Goal: Information Seeking & Learning: Compare options

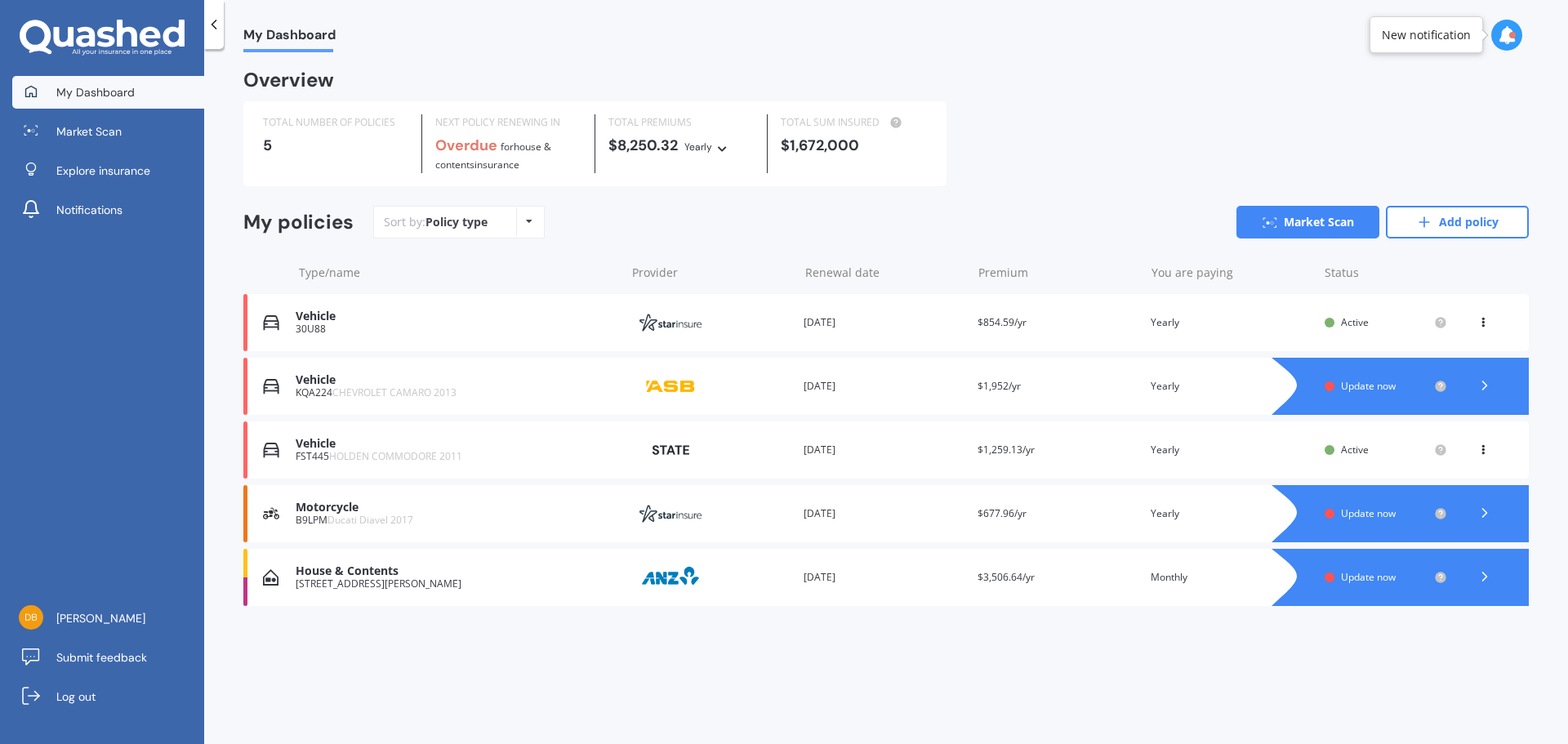
click at [334, 507] on div "Motorcycle" at bounding box center [456, 508] width 321 height 14
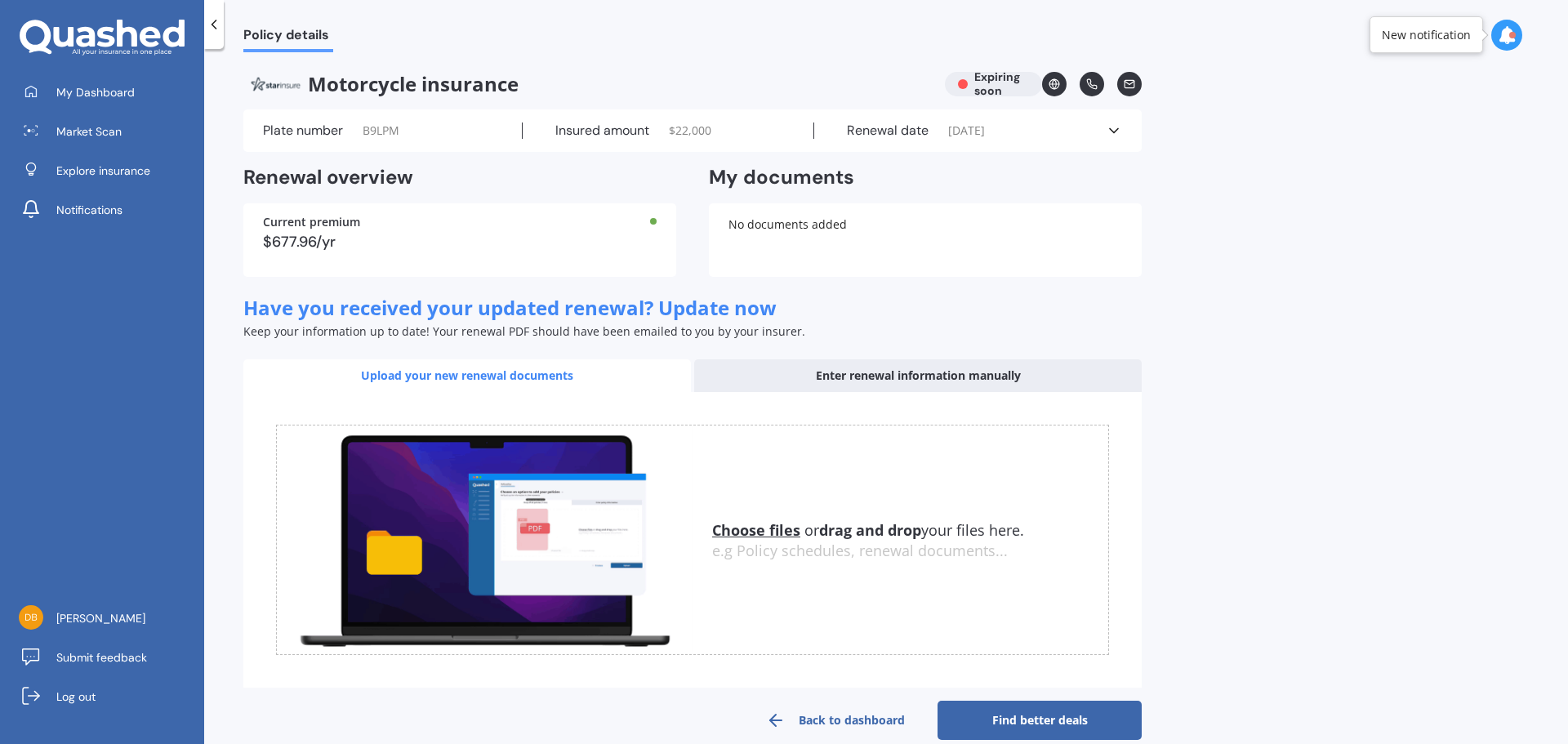
scroll to position [25, 0]
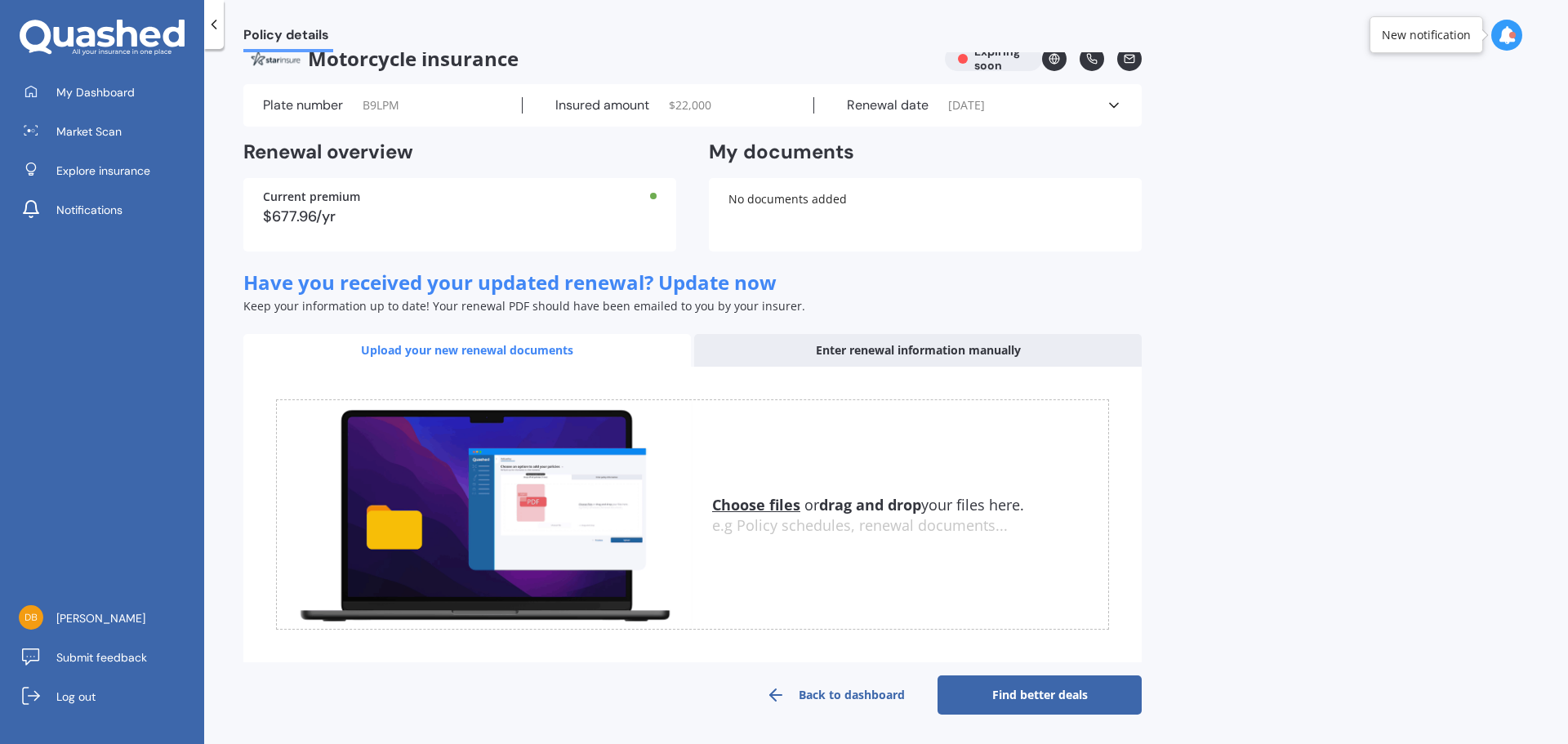
click at [1088, 701] on link "Find better deals" at bounding box center [1039, 695] width 204 height 39
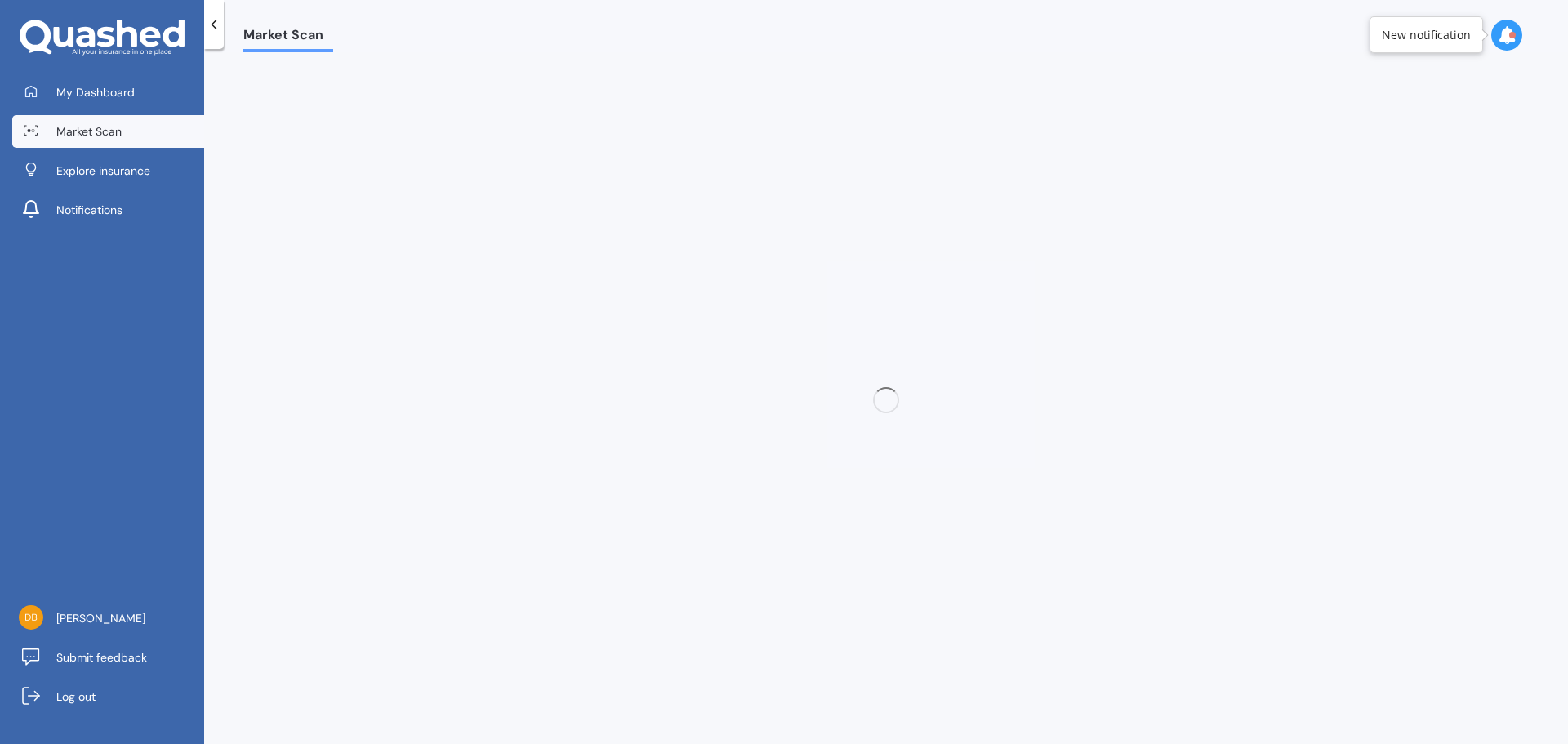
select select "23"
select select "10"
select select "1975"
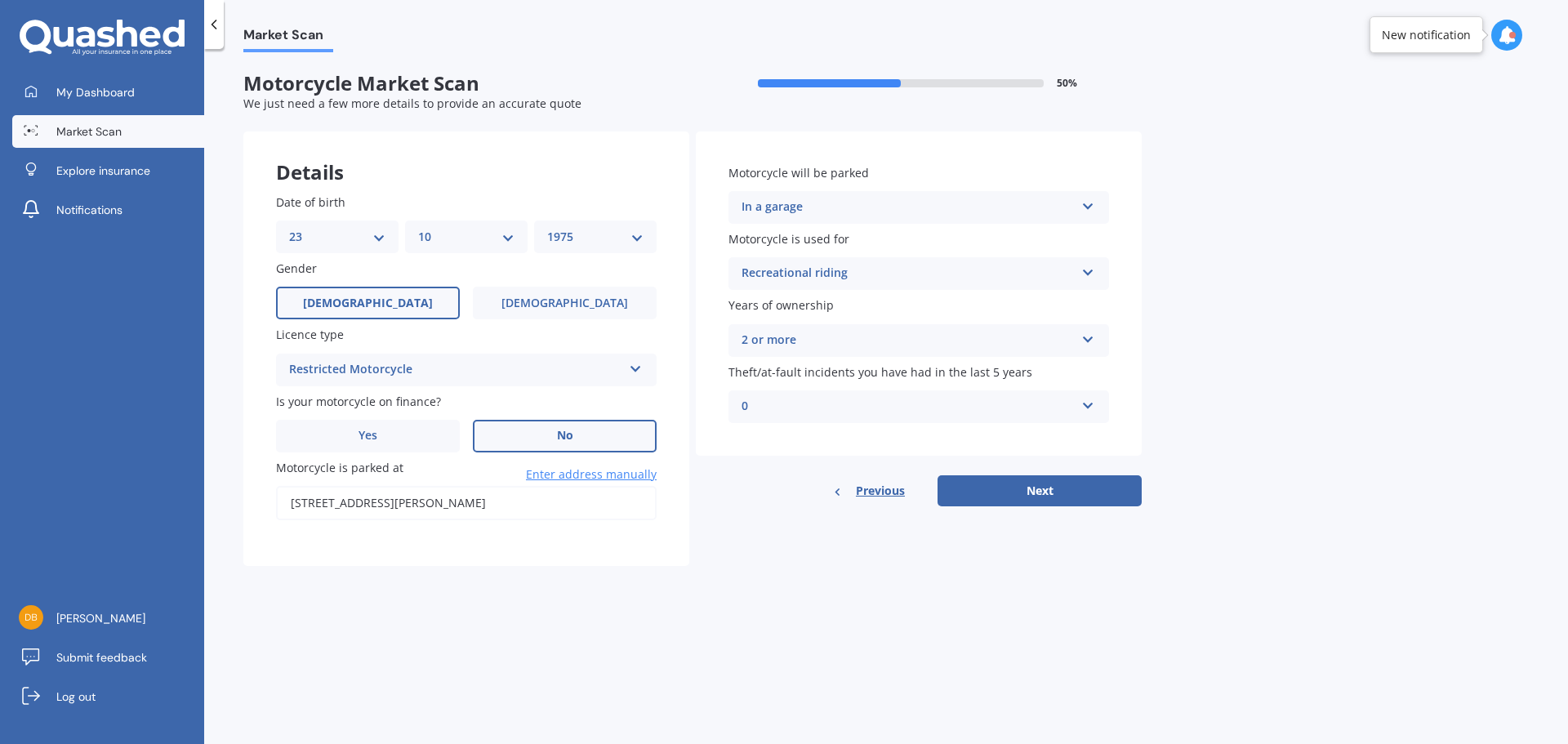
click at [536, 435] on label "No" at bounding box center [565, 436] width 184 height 33
click at [0, 0] on input "No" at bounding box center [0, 0] width 0 height 0
click at [1076, 277] on div "Recreational riding Recreational riding Commuting Business use" at bounding box center [919, 274] width 381 height 33
click at [1025, 307] on div "Recreational riding" at bounding box center [919, 305] width 379 height 30
click at [1080, 339] on div "2 or more Less than 1 1 2 or more" at bounding box center [919, 340] width 381 height 33
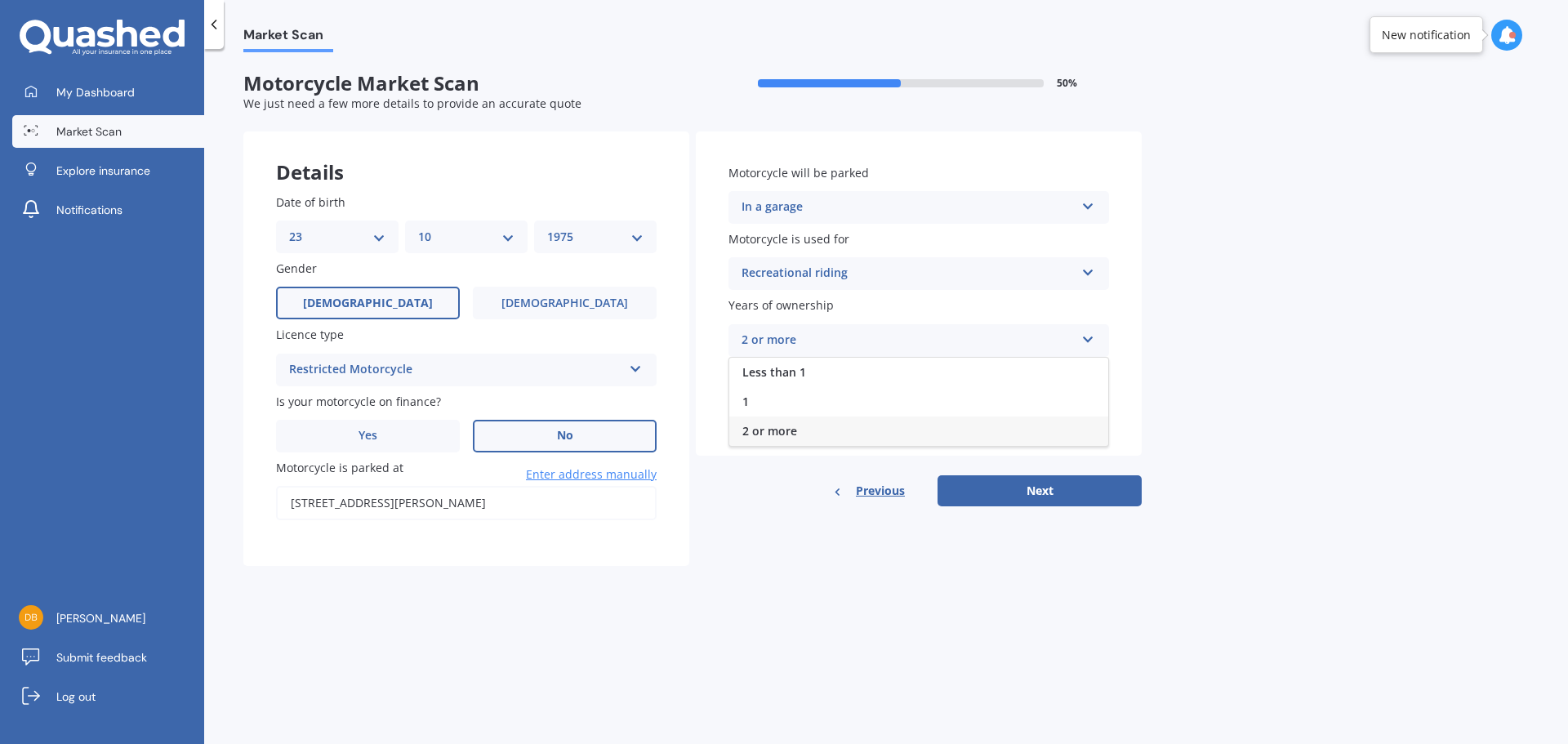
click at [1017, 432] on div "2 or more" at bounding box center [919, 431] width 379 height 30
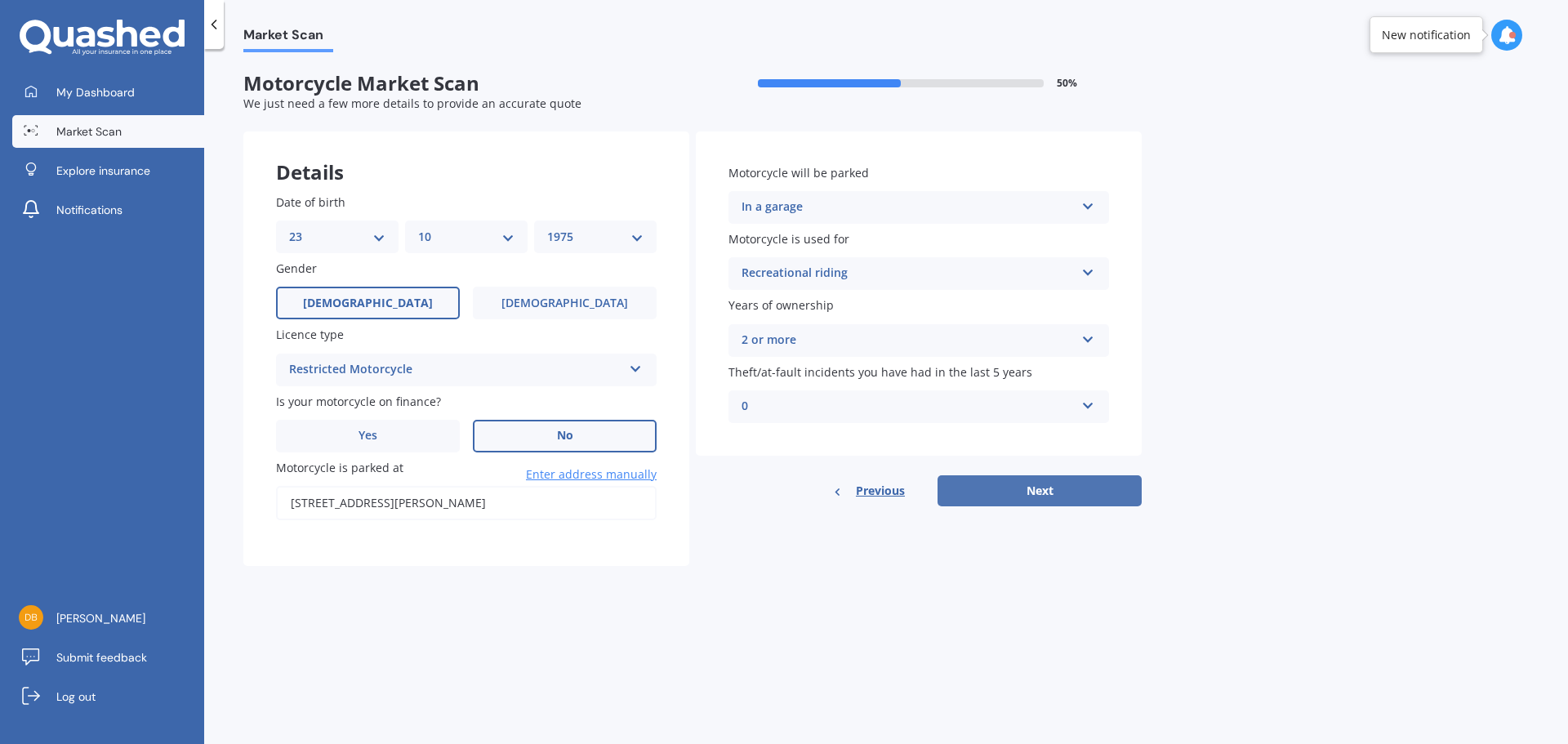
click at [1048, 497] on button "Next" at bounding box center [1039, 491] width 204 height 31
type input "[STREET_ADDRESS][PERSON_NAME]"
click at [1040, 492] on button "Next" at bounding box center [1039, 491] width 204 height 31
select select "Ducati"
select select "Diavel"
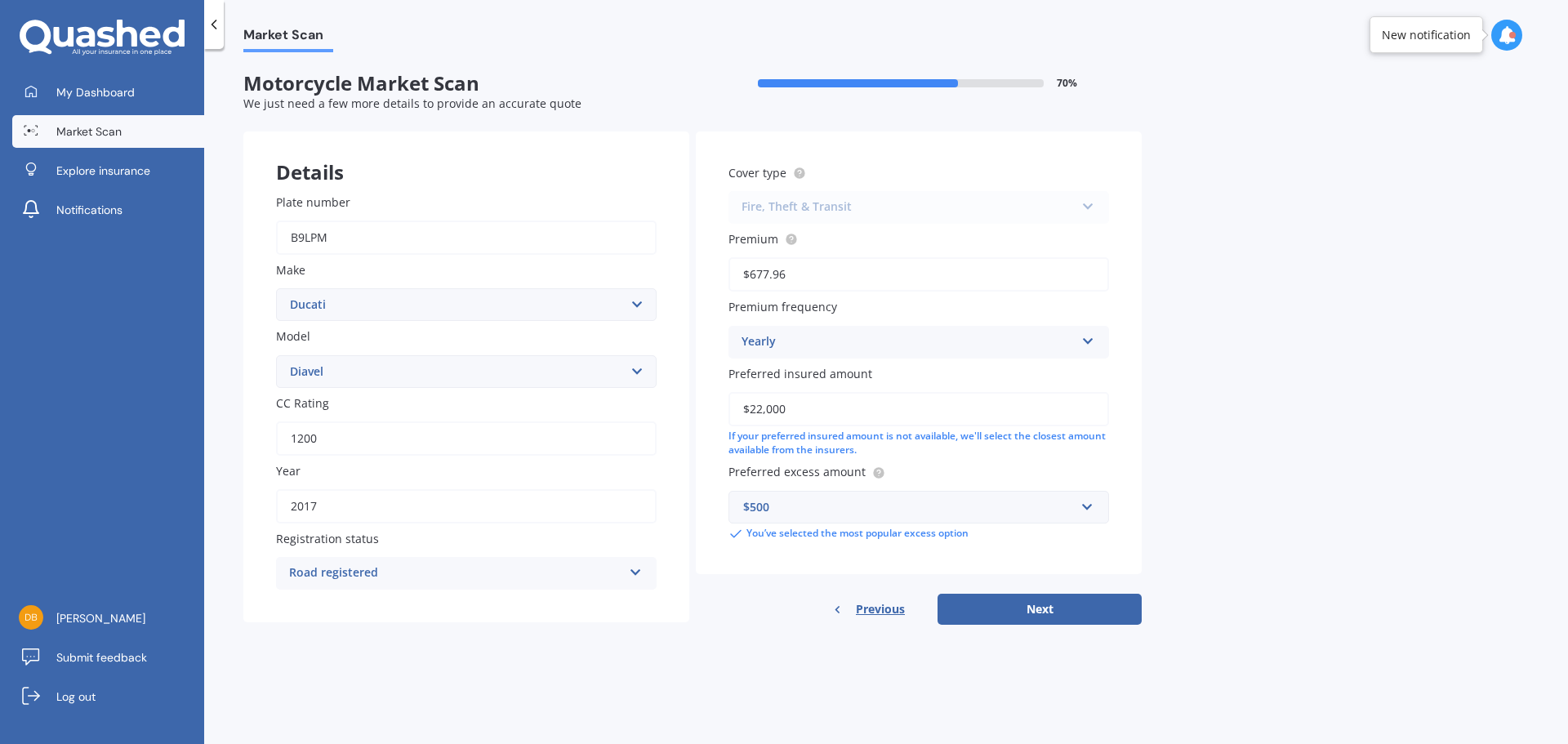
click at [1045, 209] on div "Fire, Theft & Transit Comprehensive Third Party, Fire & Theft Third Party Fire,…" at bounding box center [919, 207] width 381 height 33
click at [420, 573] on div "Road registered" at bounding box center [455, 573] width 334 height 19
click at [345, 610] on span "Road registered" at bounding box center [334, 605] width 89 height 15
click at [1072, 613] on button "Next" at bounding box center [1039, 609] width 204 height 31
select select "23"
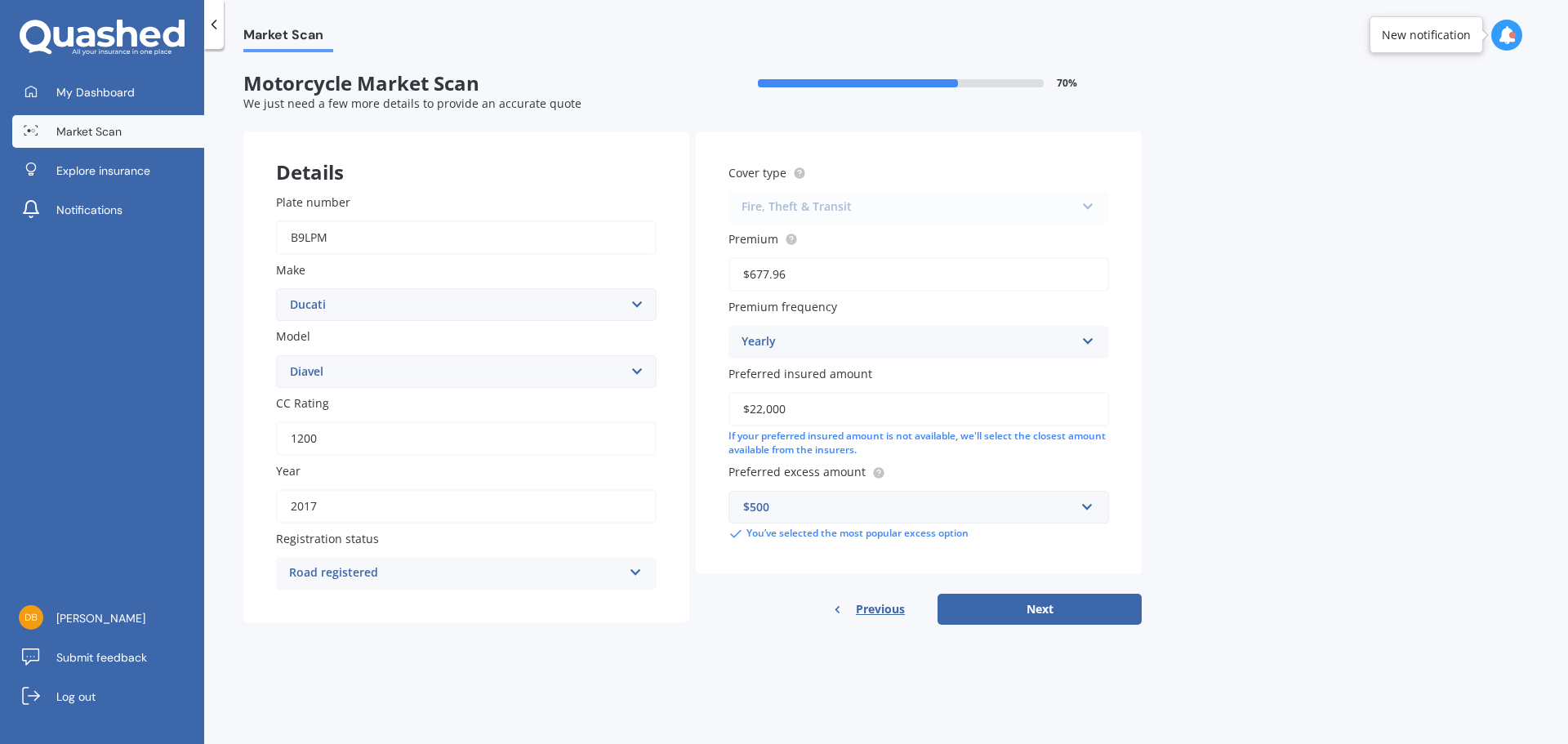
select select "10"
select select "1975"
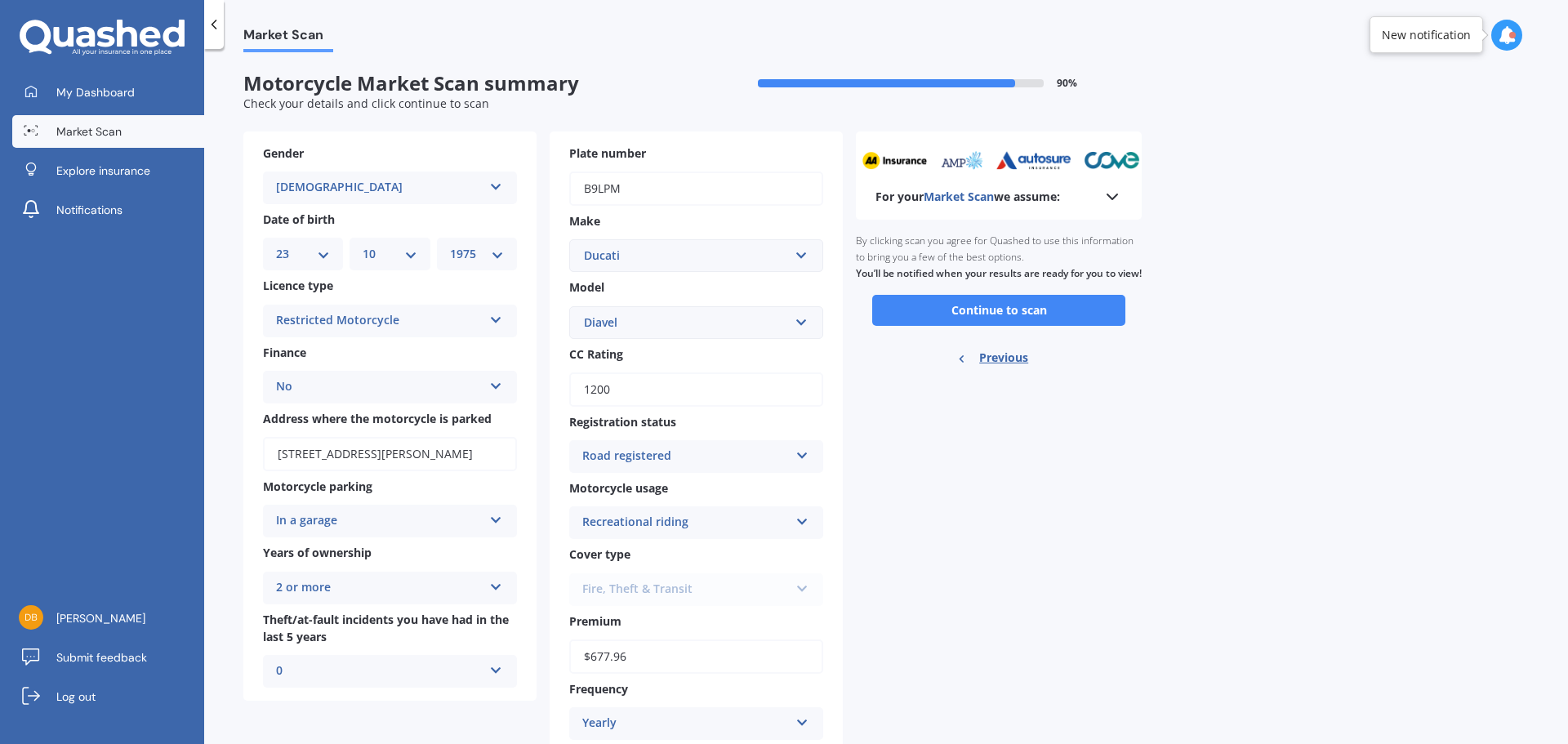
click at [724, 586] on div "Fire, Theft & Transit Comprehensive Third Party, Fire & Theft Third Party Fire,…" at bounding box center [696, 589] width 254 height 33
click at [805, 591] on div "Fire, Theft & Transit Comprehensive Third Party, Fire & Theft Third Party Fire,…" at bounding box center [696, 589] width 254 height 33
click at [992, 323] on button "Continue to scan" at bounding box center [999, 310] width 253 height 31
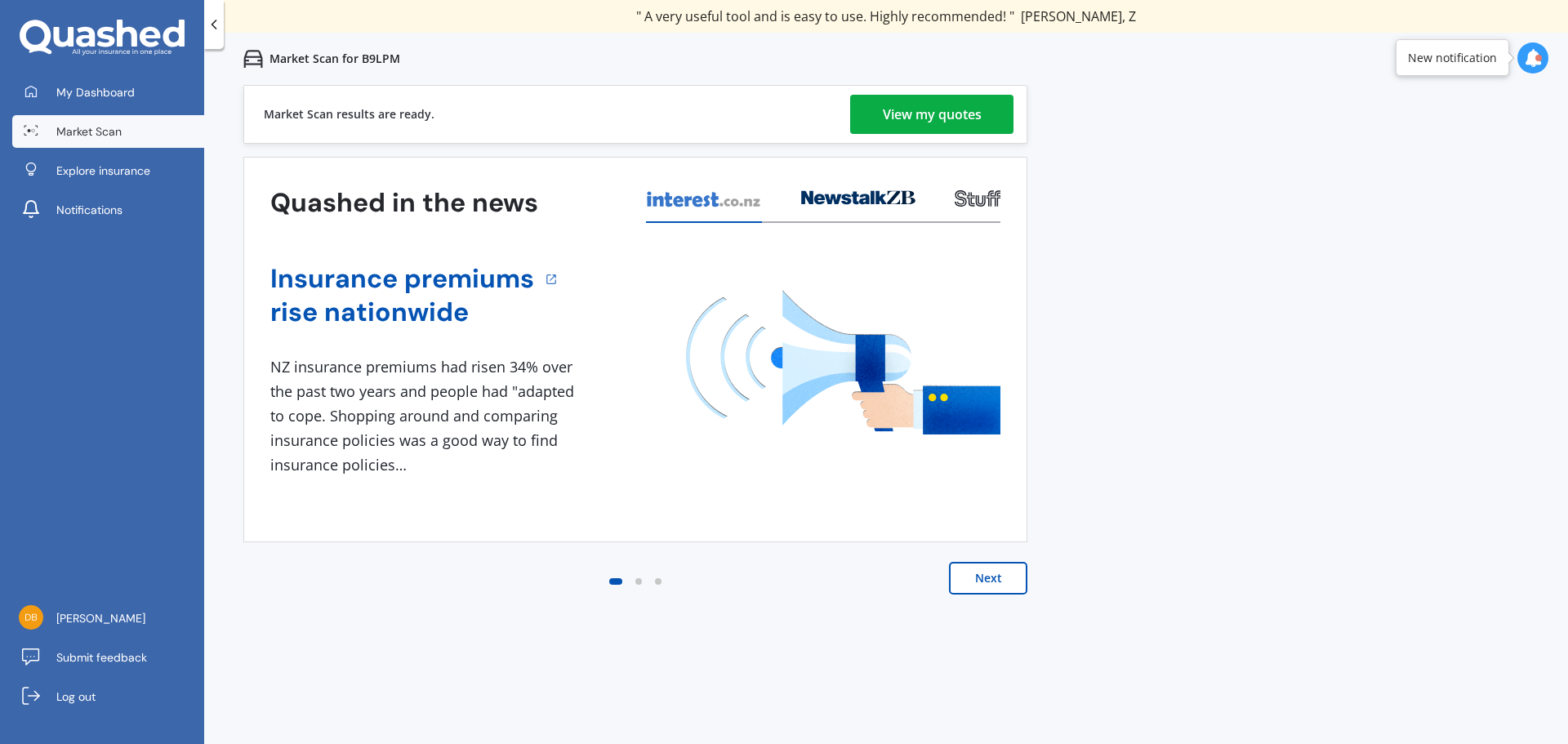
click at [931, 114] on div "View my quotes" at bounding box center [931, 114] width 99 height 39
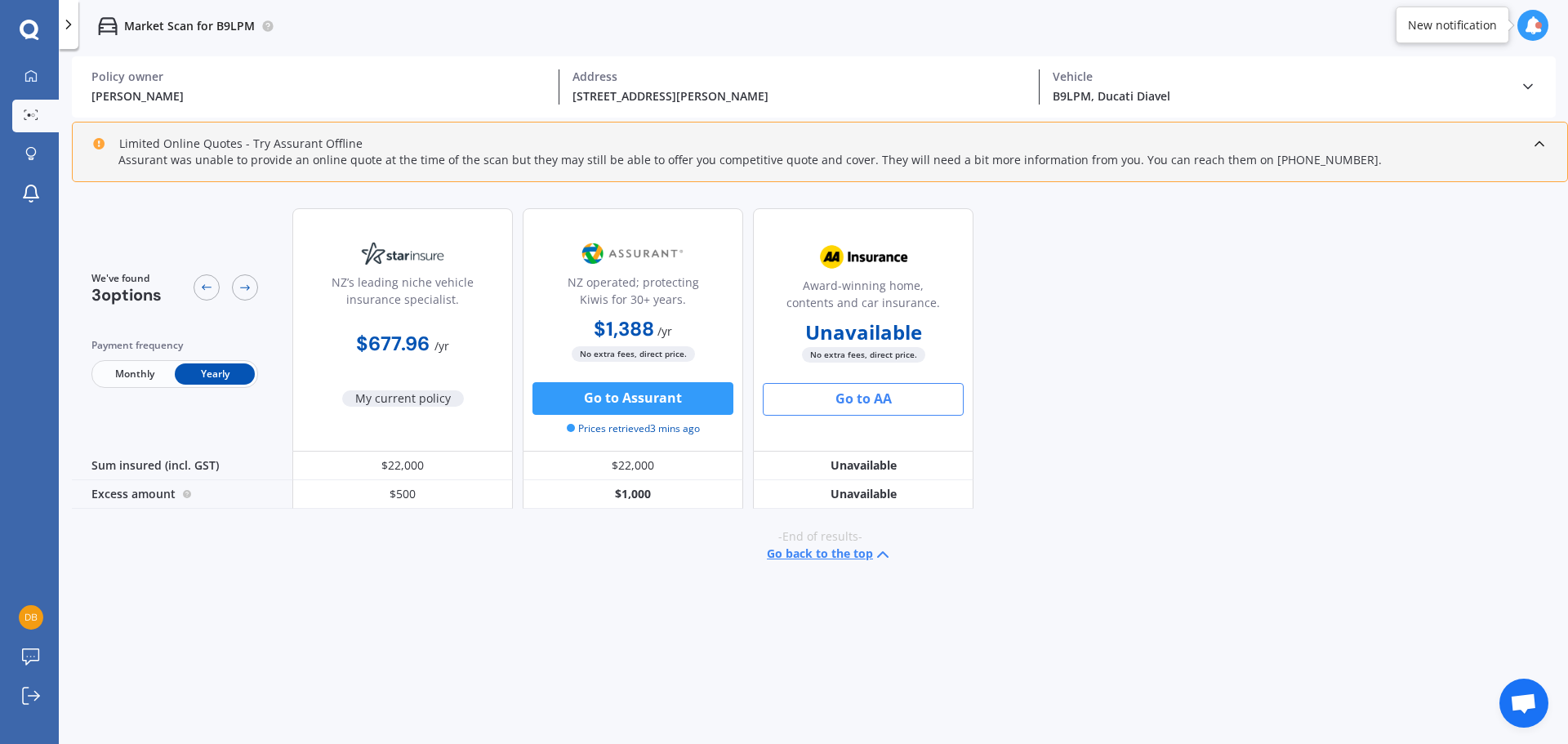
click at [876, 398] on button "Go to AA" at bounding box center [863, 399] width 201 height 33
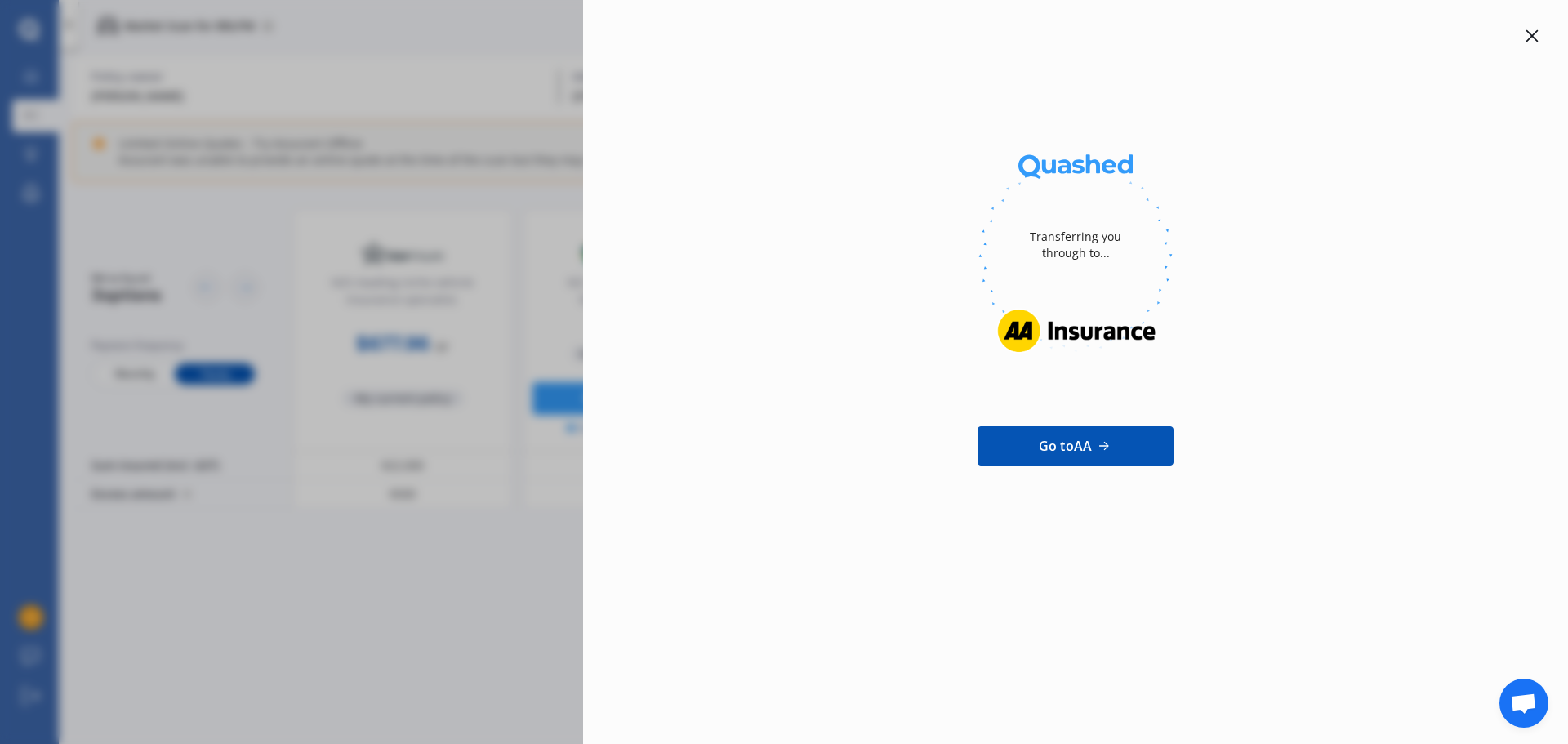
click at [1529, 31] on icon at bounding box center [1532, 35] width 13 height 13
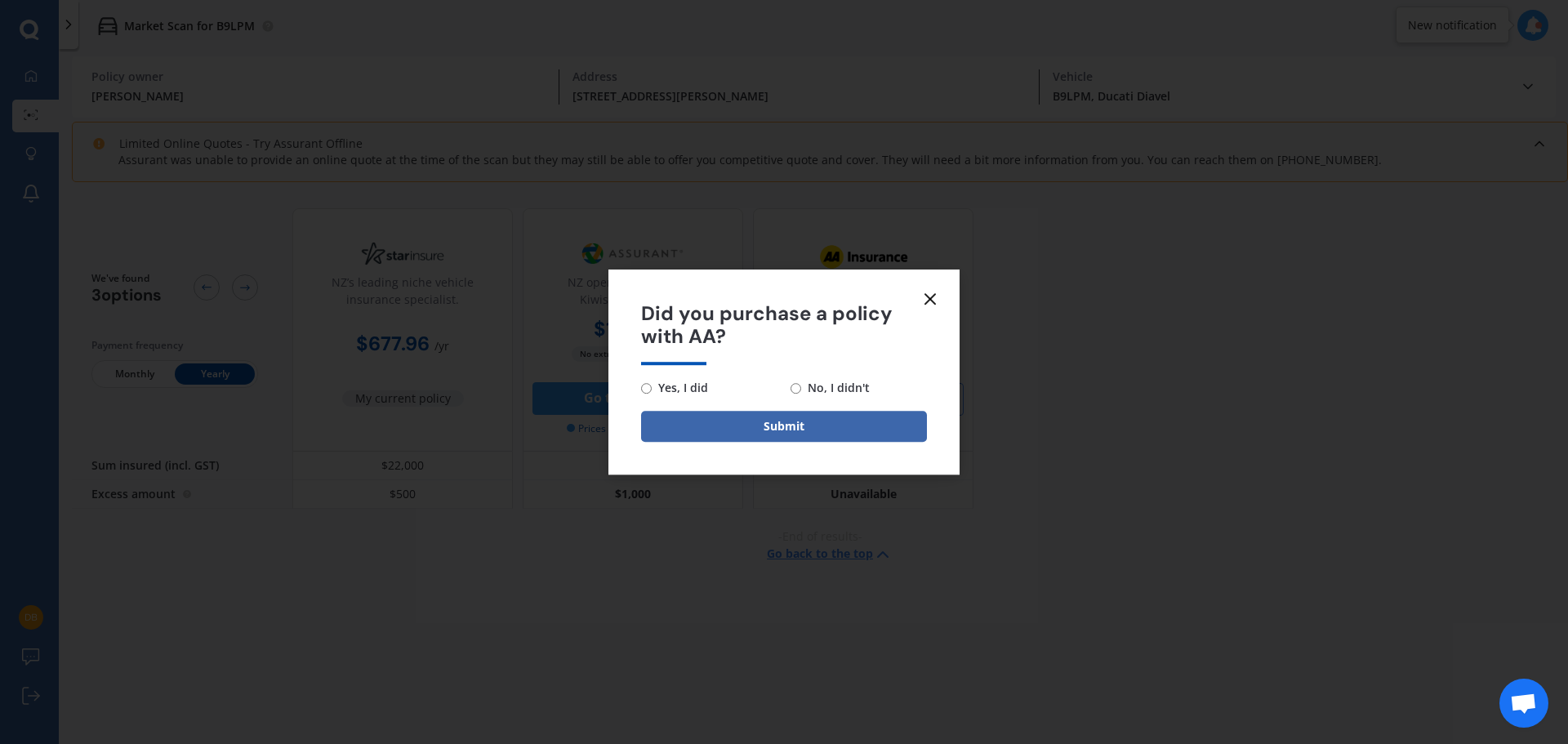
click at [932, 300] on line at bounding box center [930, 299] width 10 height 10
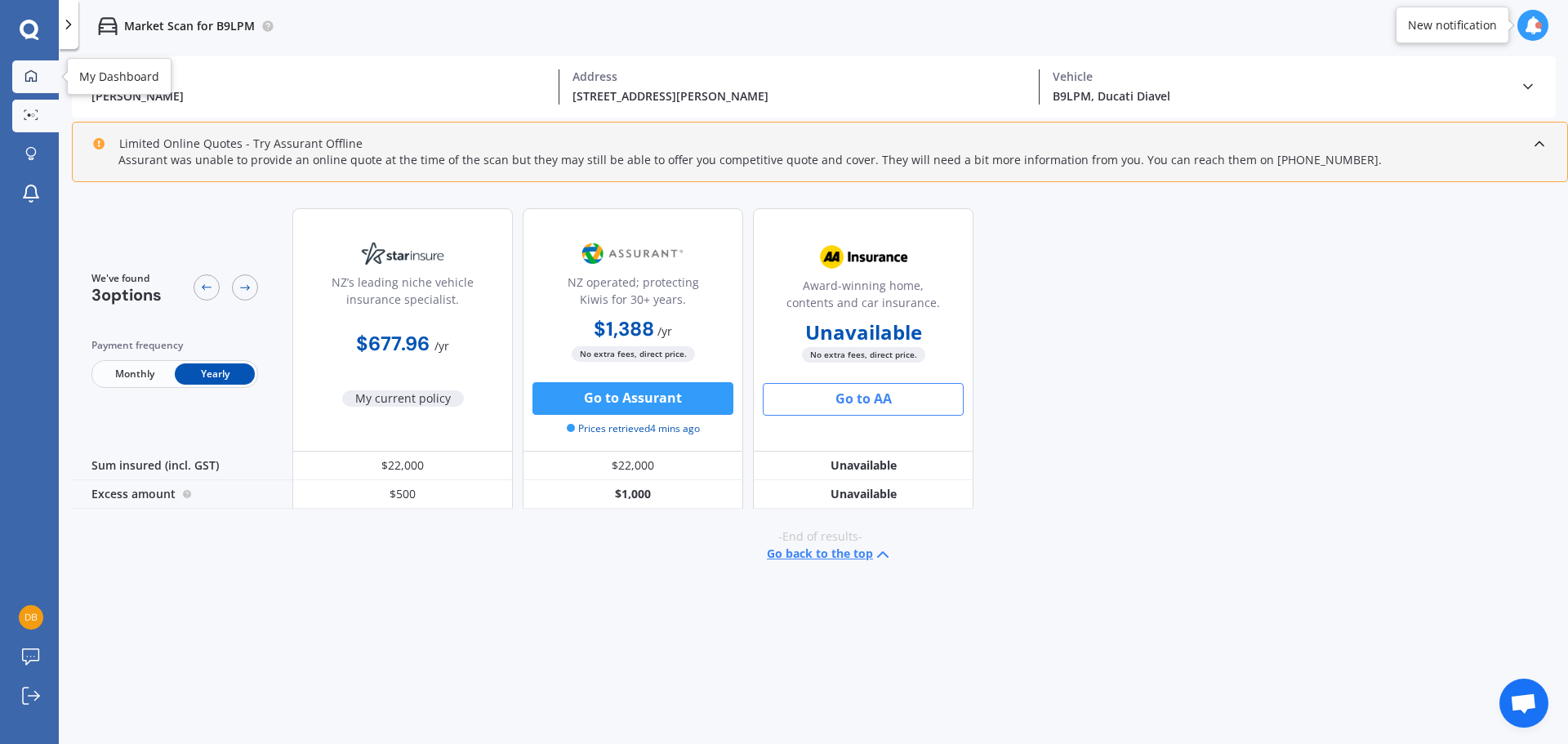
click at [40, 76] on div at bounding box center [30, 76] width 24 height 14
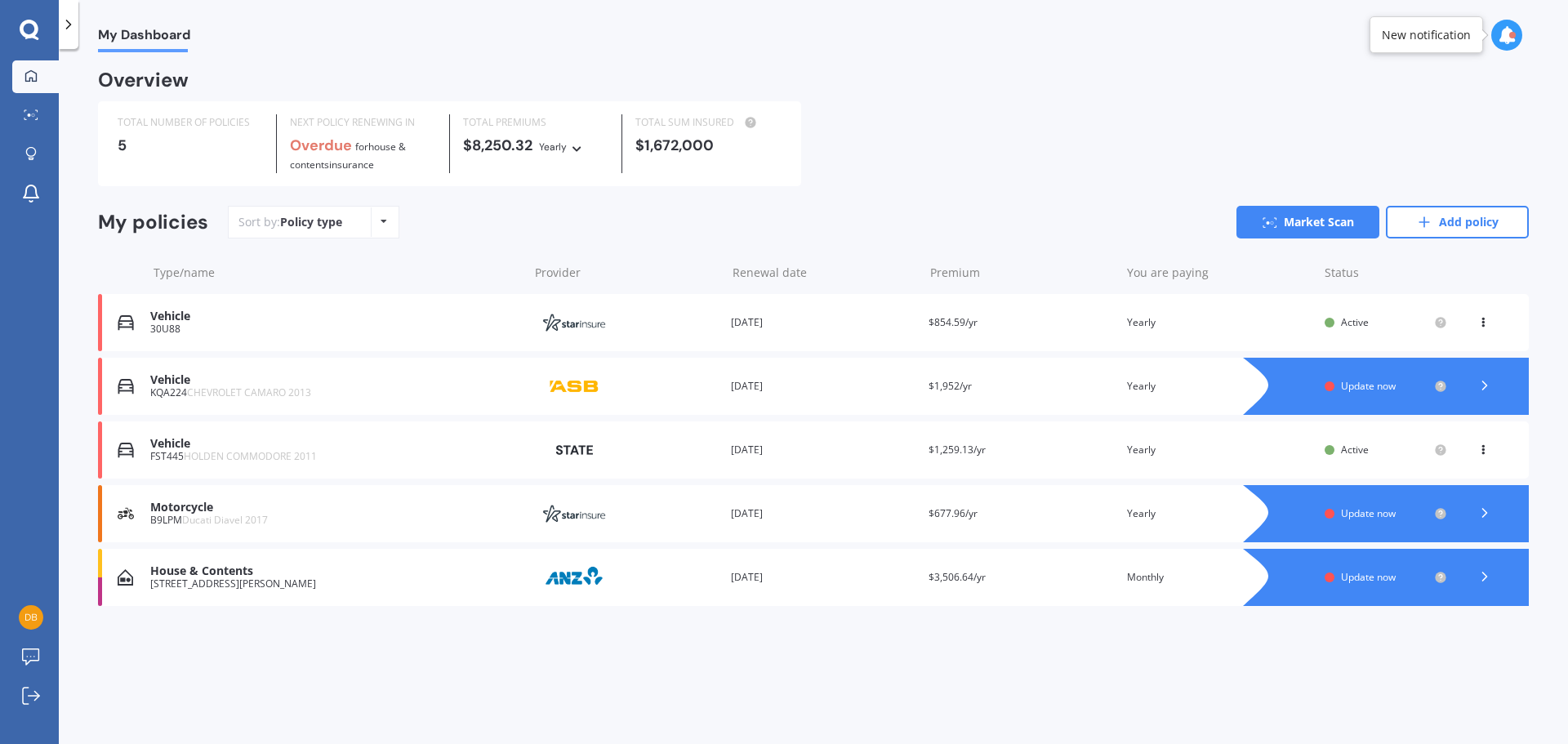
click at [173, 387] on div "KQA224 CHEVROLET CAMARO 2013" at bounding box center [335, 393] width 370 height 12
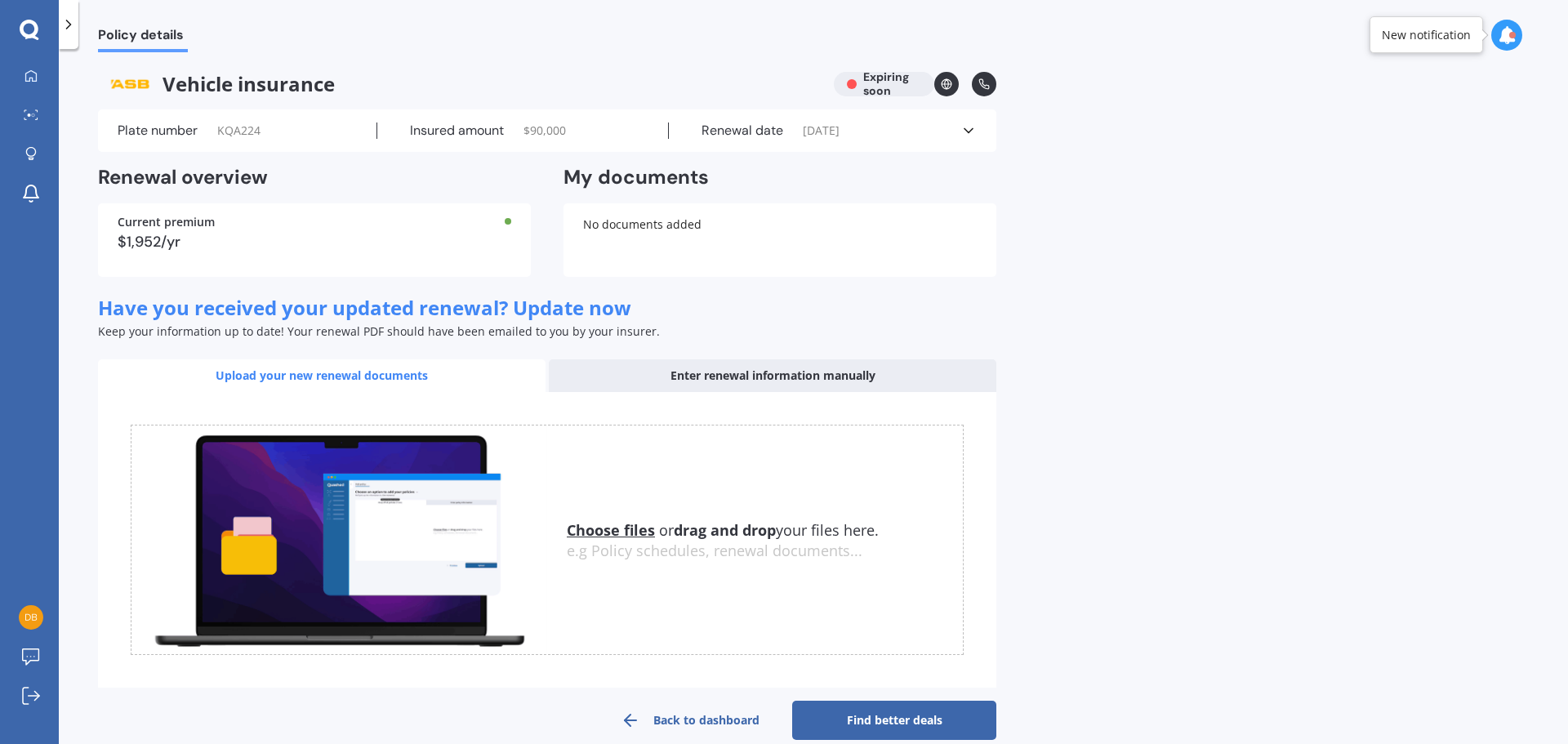
scroll to position [25, 0]
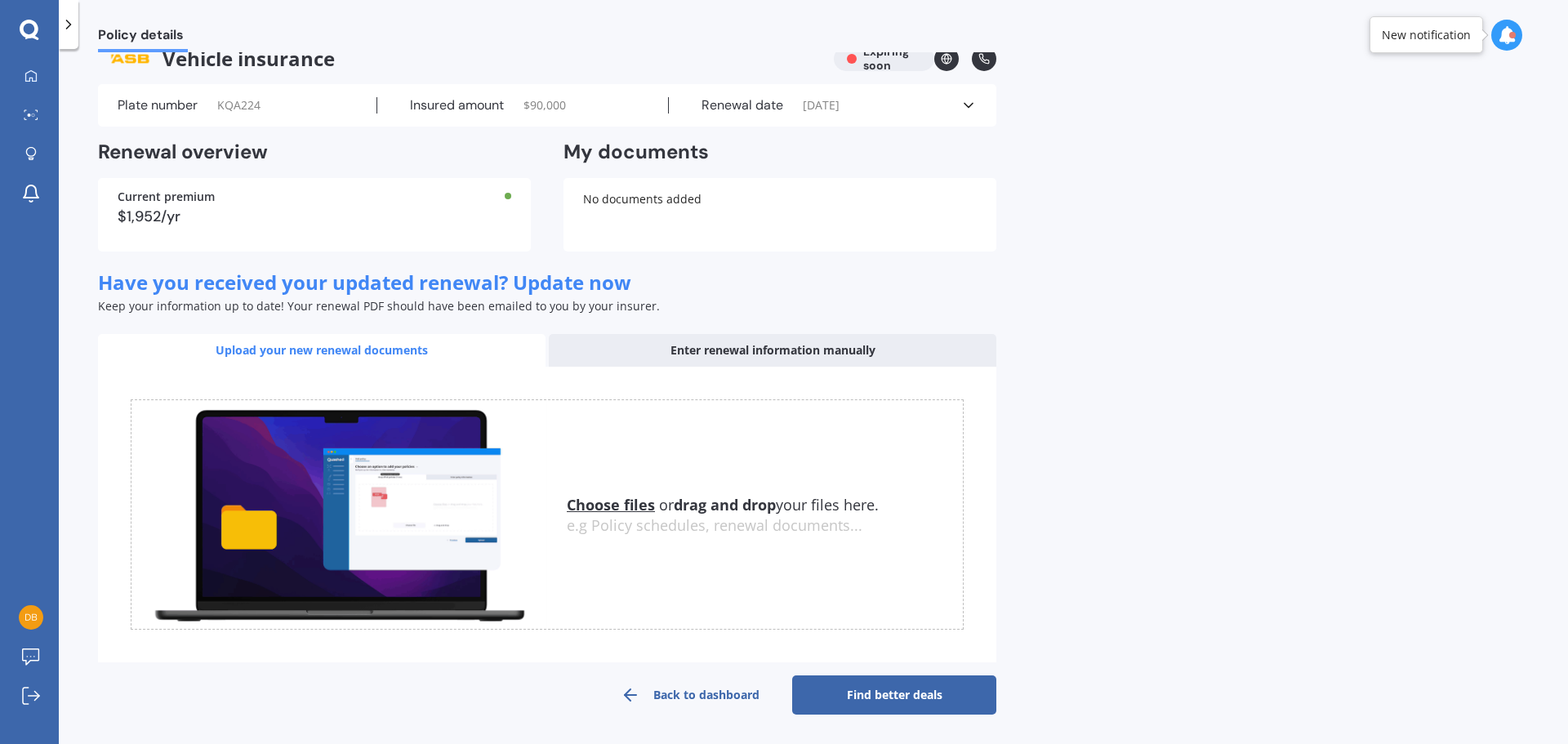
click at [913, 696] on link "Find better deals" at bounding box center [894, 695] width 204 height 39
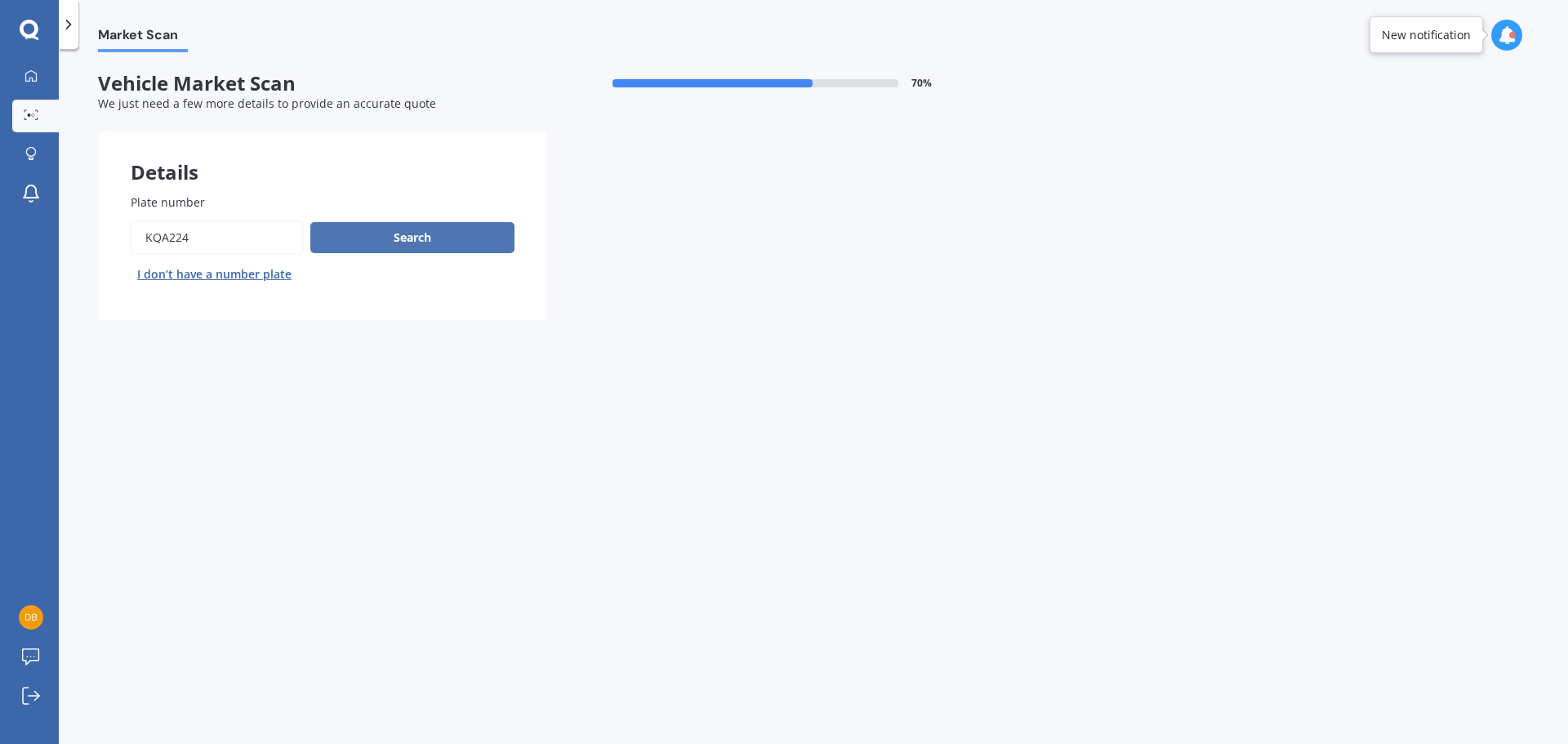
click at [401, 230] on button "Search" at bounding box center [413, 237] width 204 height 31
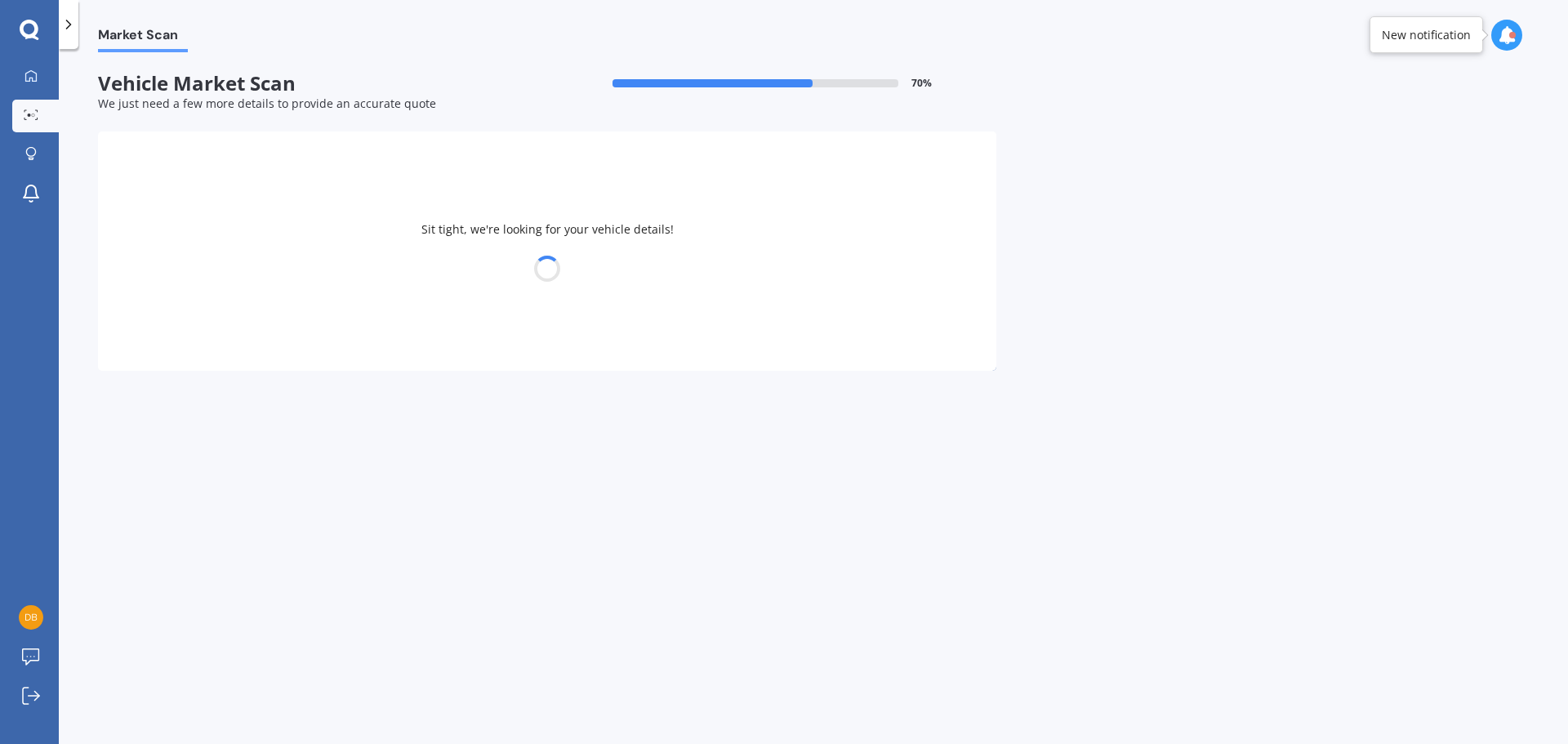
select select "CHEVROLET"
select select "CAMARO"
select select "23"
select select "10"
select select "1975"
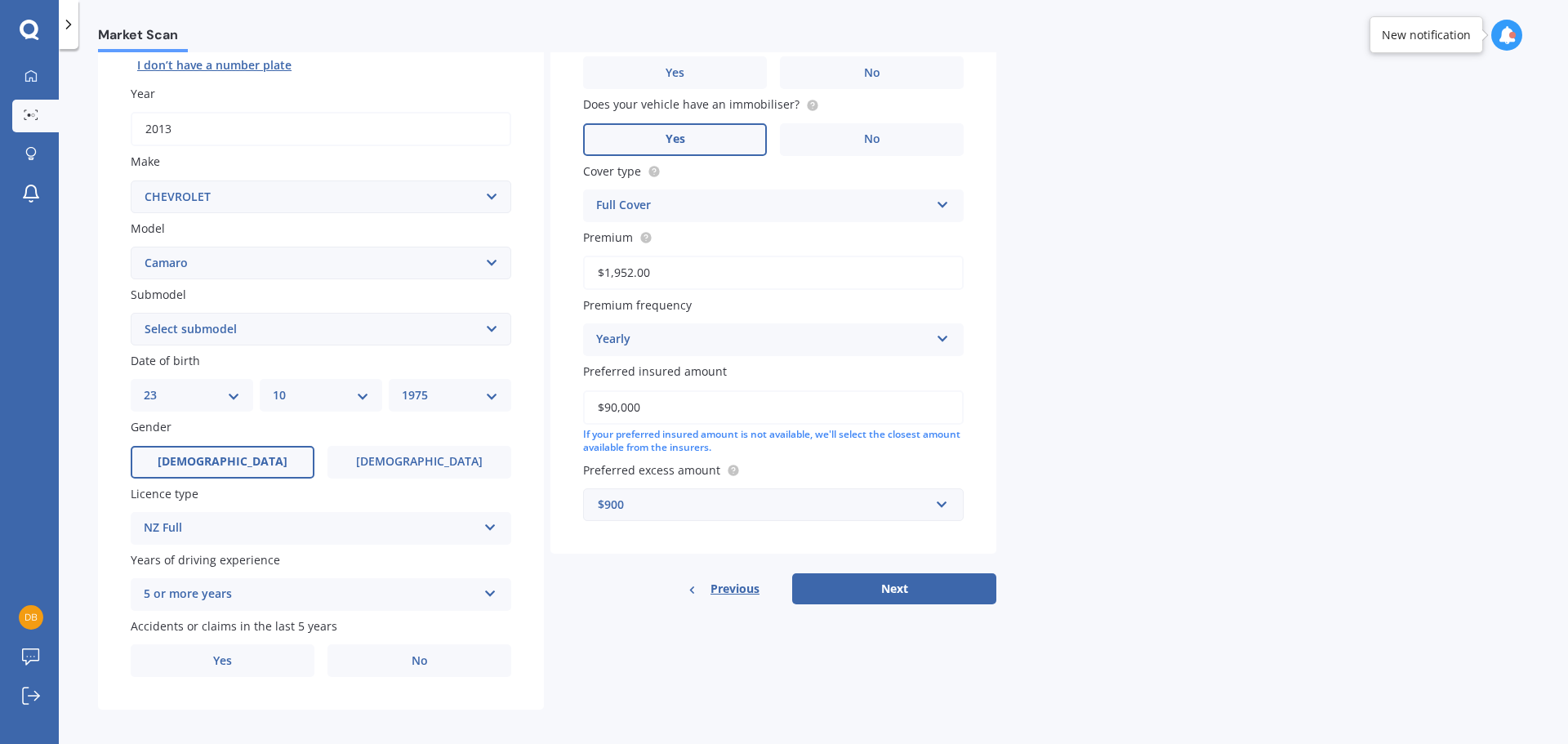
scroll to position [217, 0]
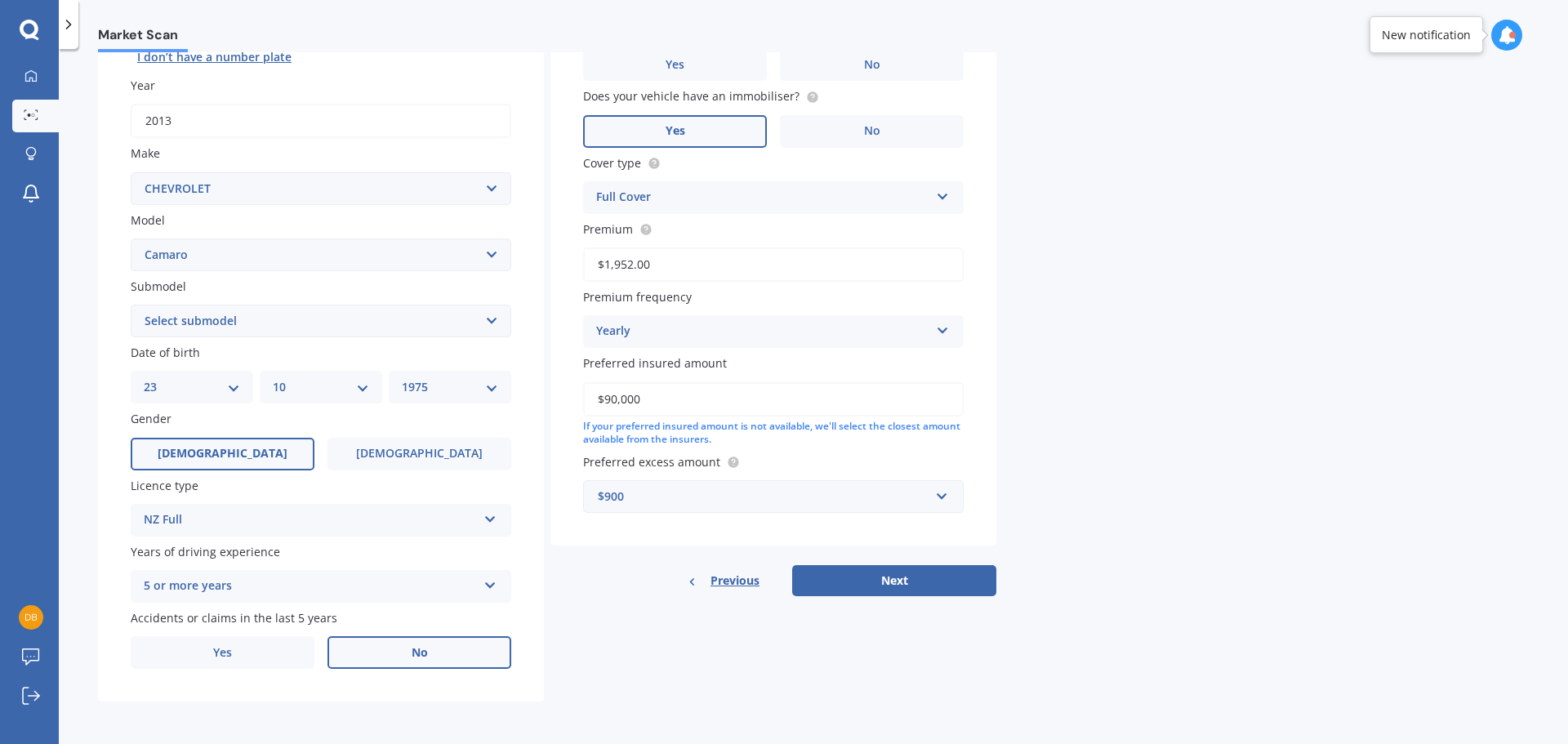
click at [451, 655] on label "No" at bounding box center [420, 652] width 184 height 33
click at [0, 0] on input "No" at bounding box center [0, 0] width 0 height 0
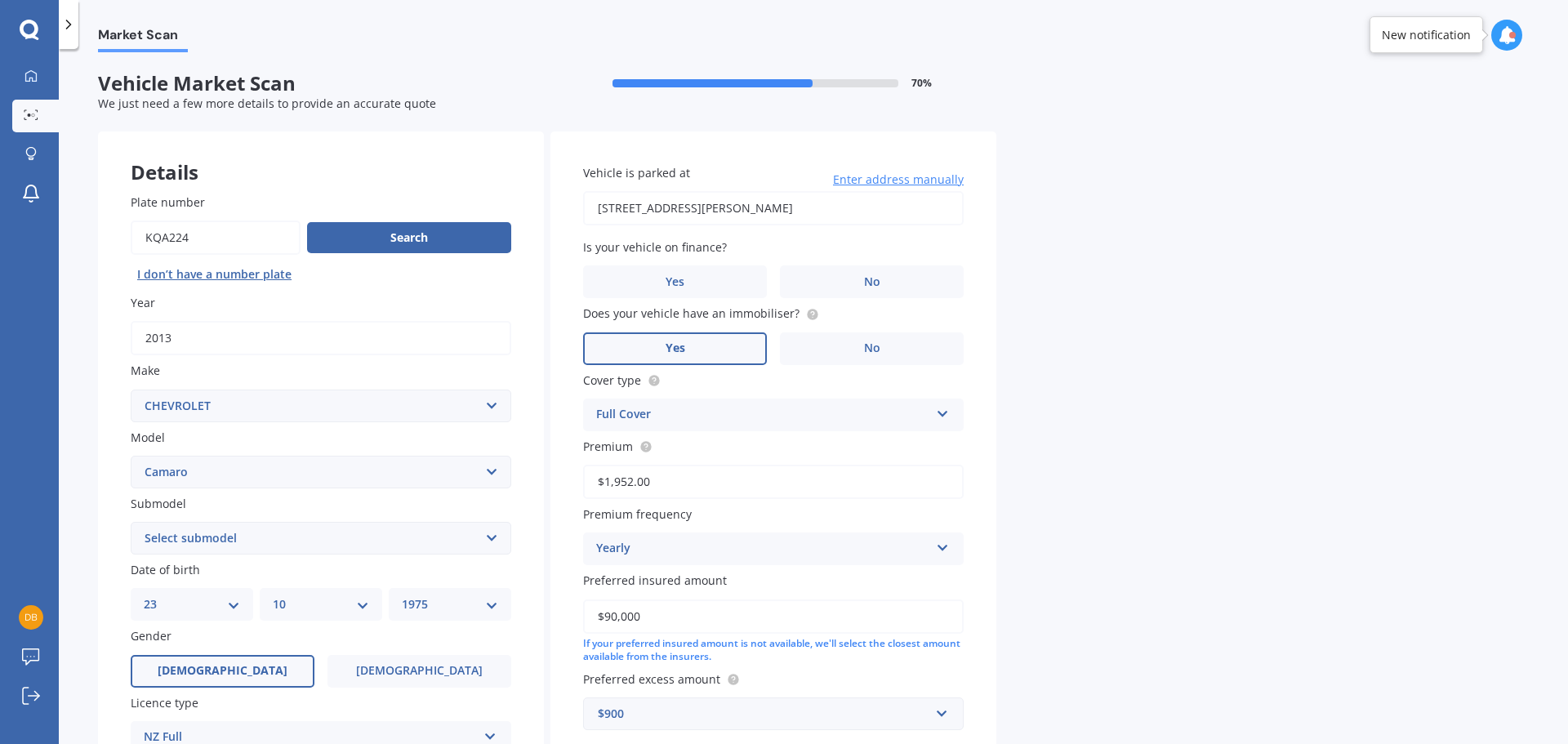
click at [814, 208] on input "[STREET_ADDRESS][PERSON_NAME]" at bounding box center [773, 208] width 381 height 35
type input "[STREET_ADDRESS][PERSON_NAME]"
click at [871, 280] on span "No" at bounding box center [871, 282] width 16 height 14
click at [0, 0] on input "No" at bounding box center [0, 0] width 0 height 0
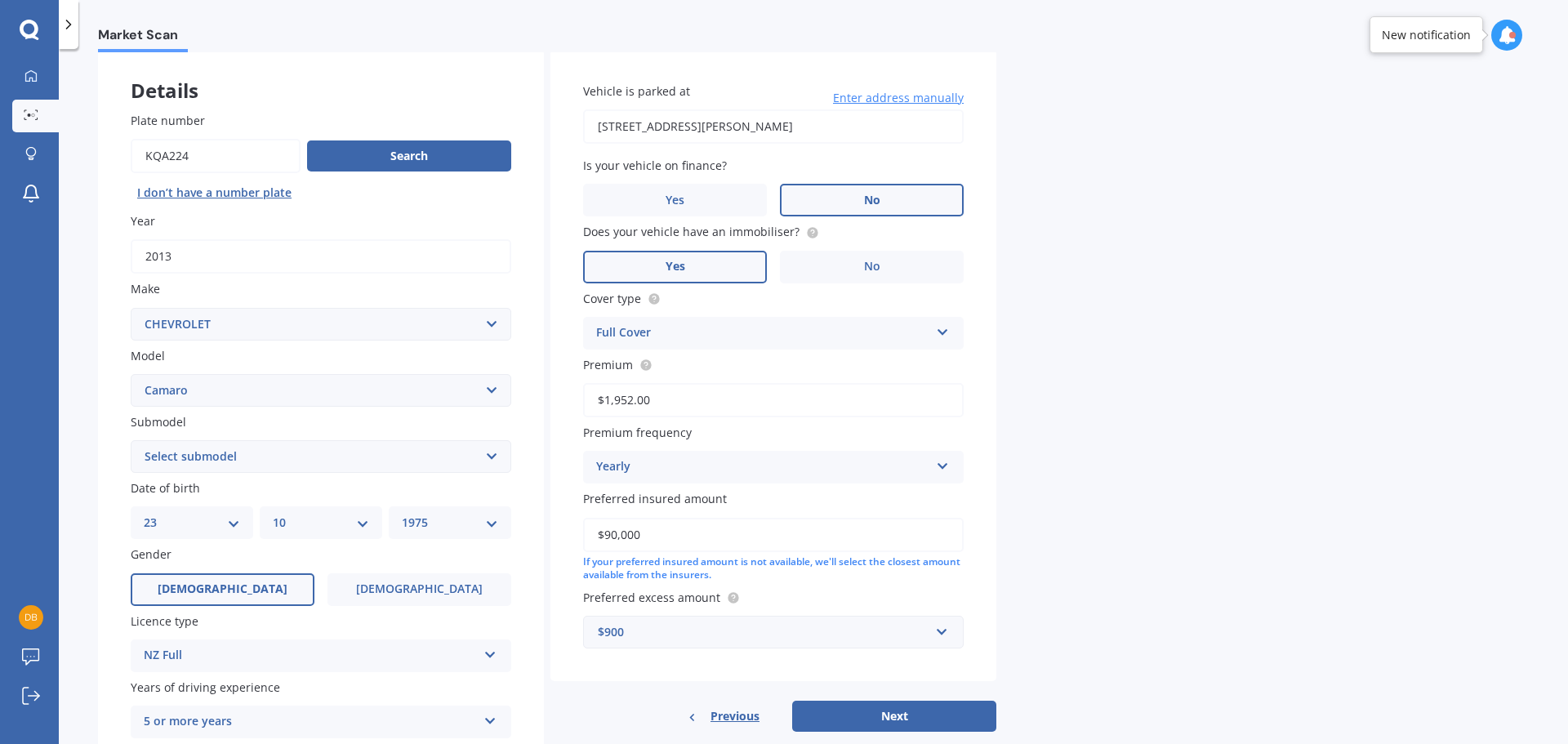
scroll to position [163, 0]
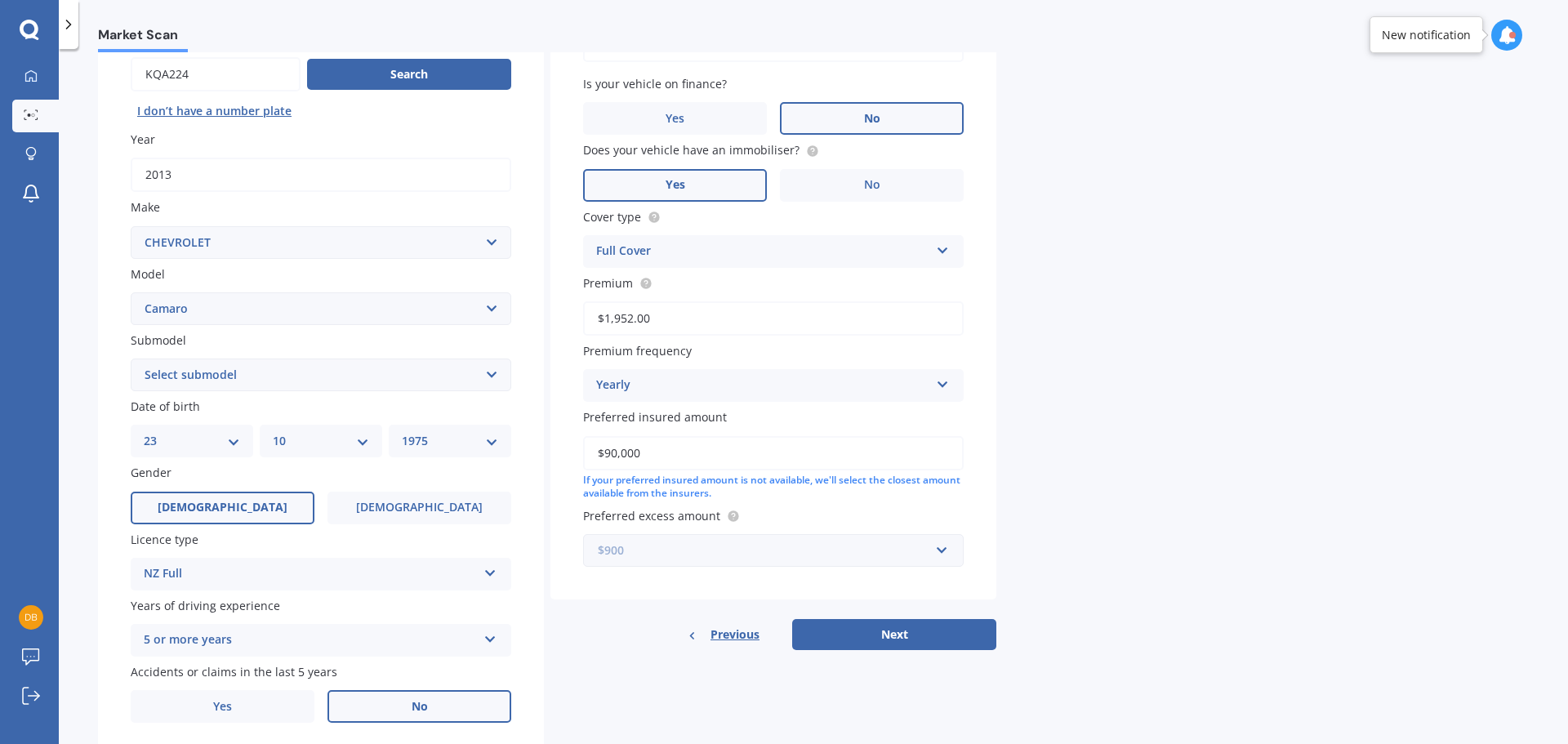
click at [940, 550] on input "text" at bounding box center [767, 550] width 366 height 31
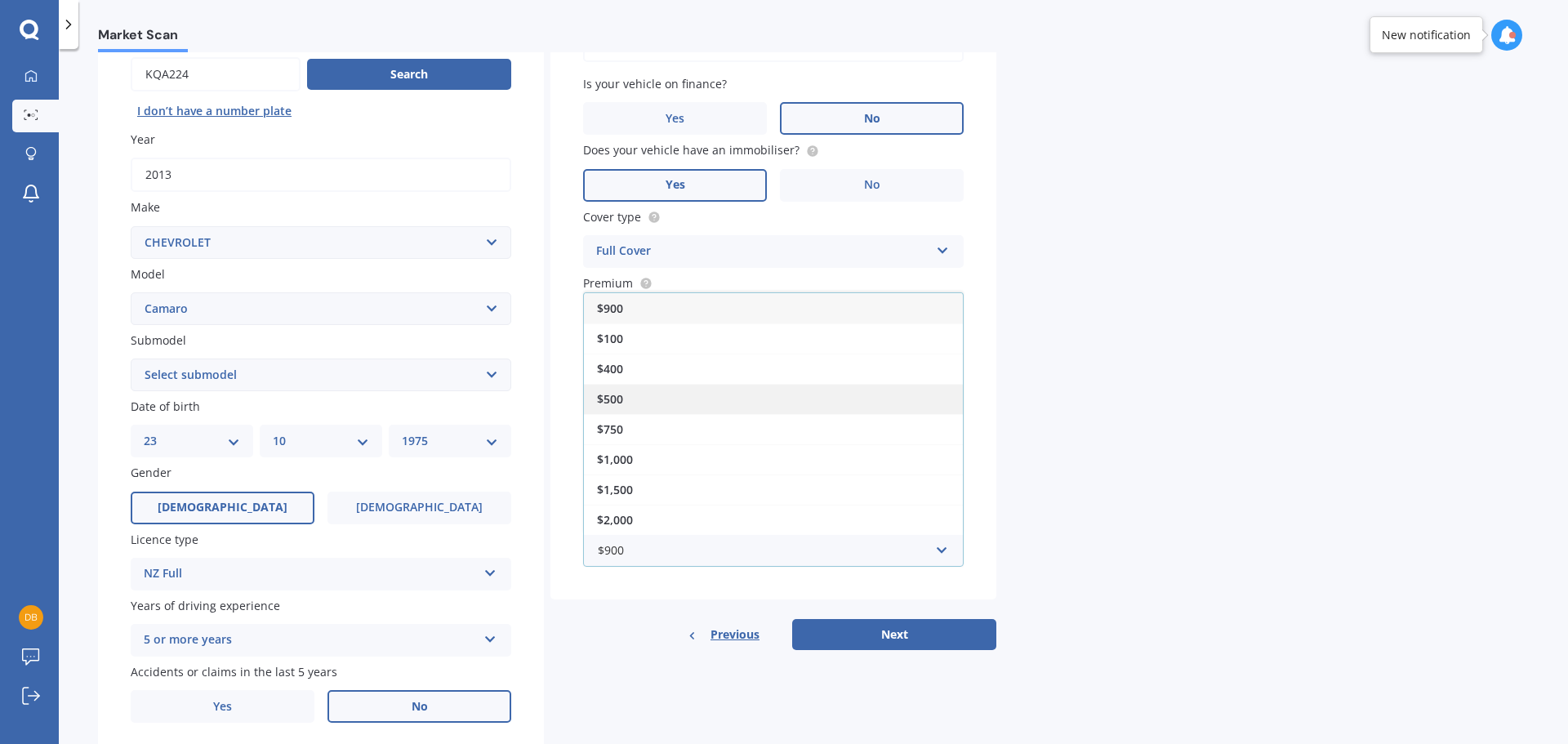
click at [690, 408] on div "$500" at bounding box center [773, 399] width 379 height 30
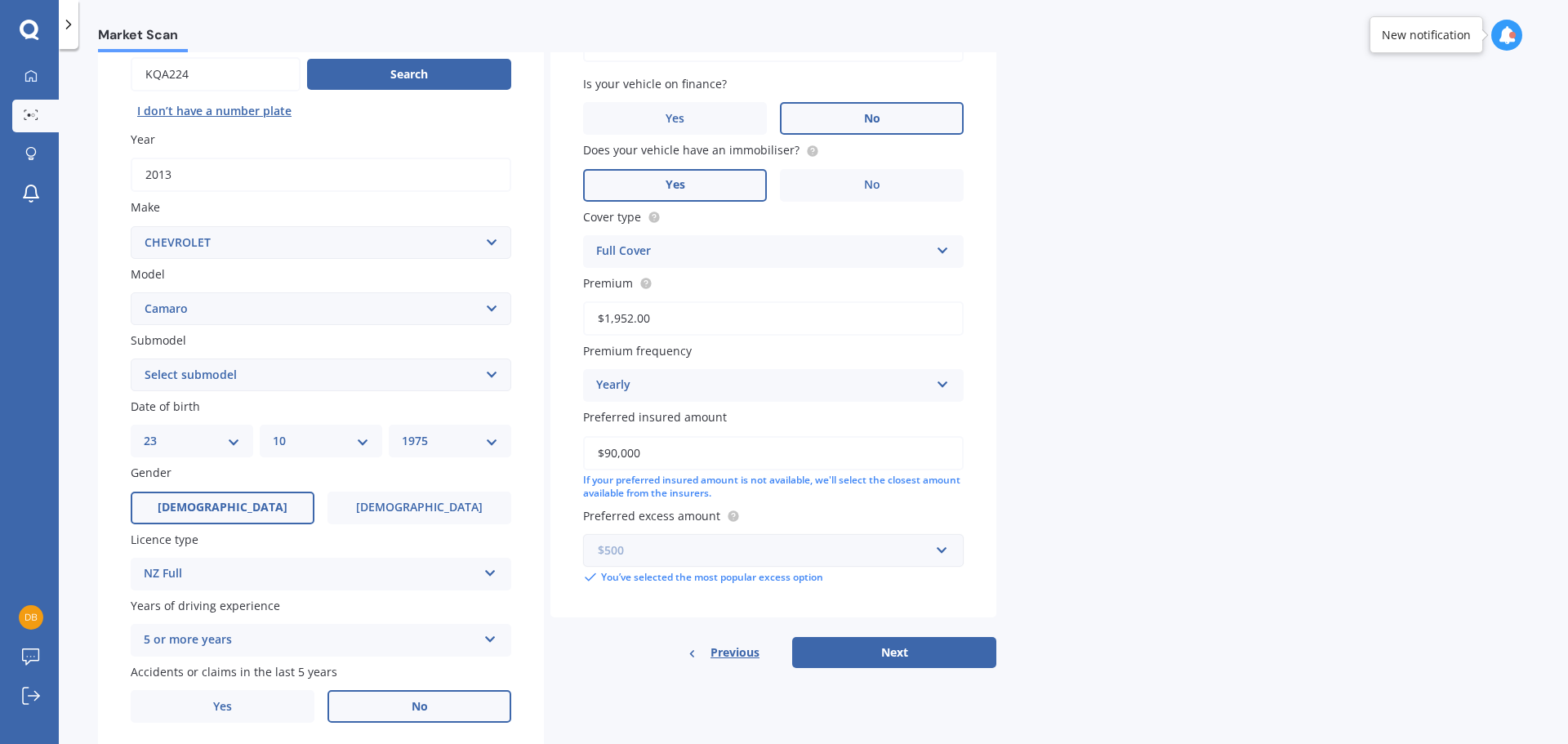
click at [939, 552] on input "text" at bounding box center [767, 550] width 366 height 31
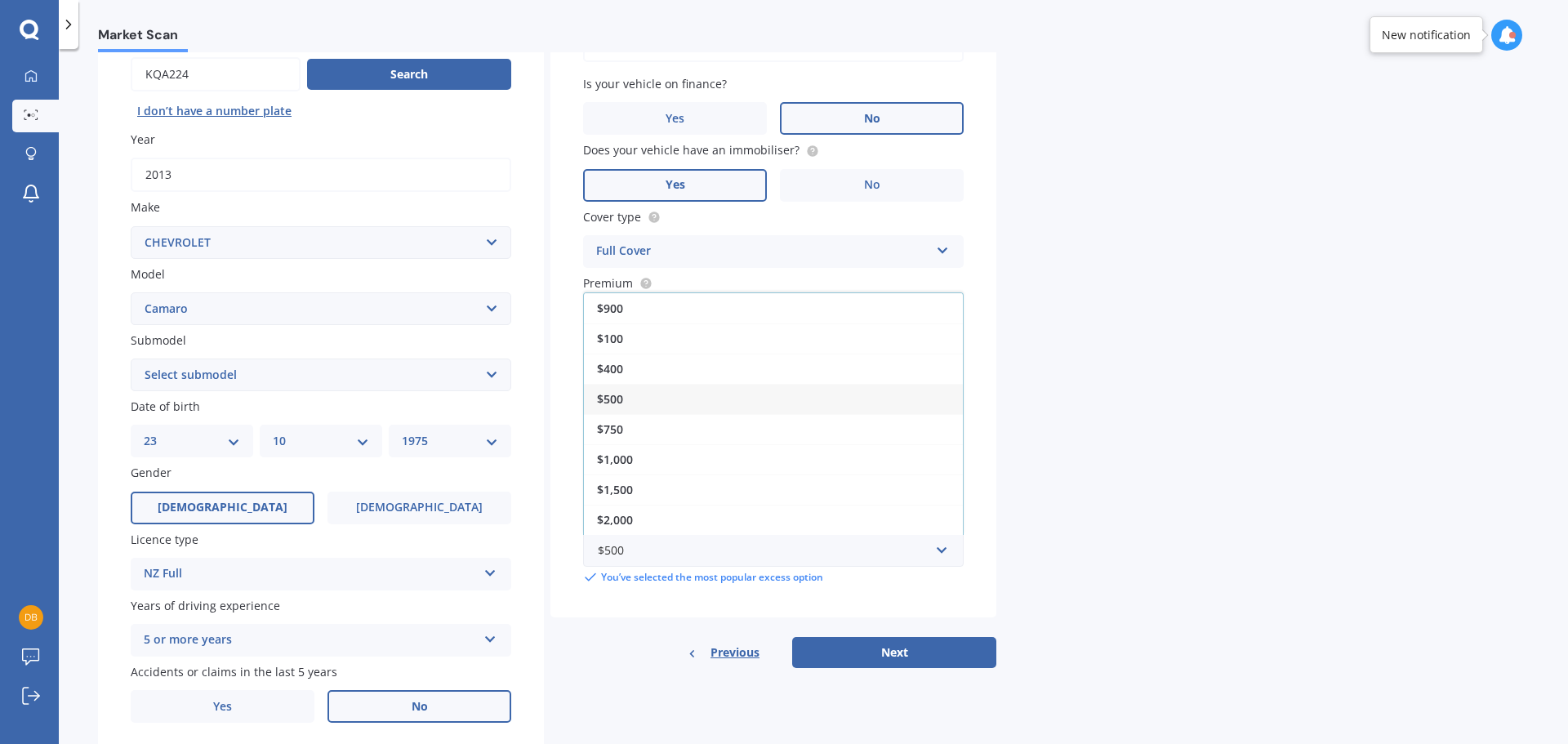
click at [1095, 507] on div "Market Scan Vehicle Market Scan 70 % We just need a few more details to provide…" at bounding box center [813, 399] width 1509 height 695
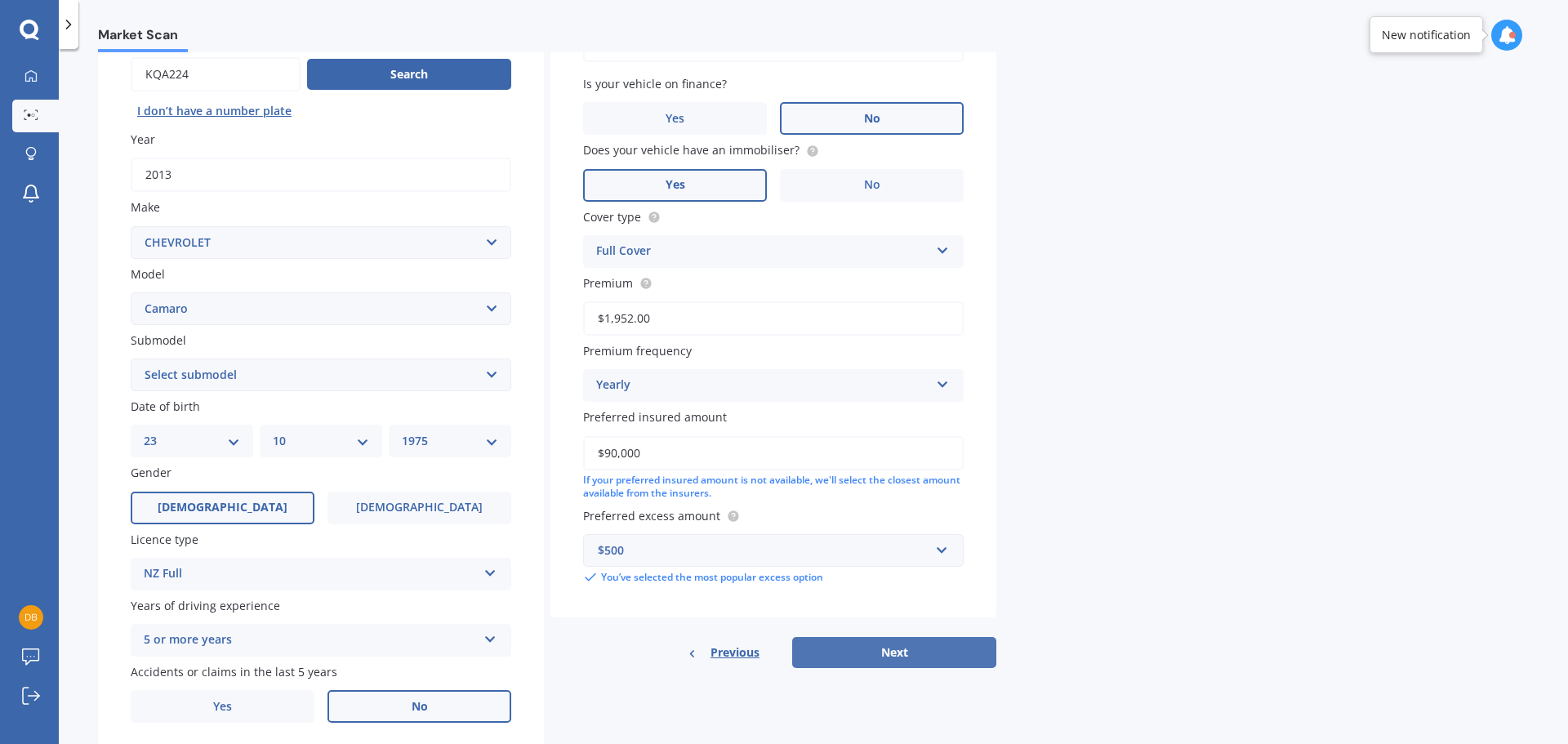
click at [891, 654] on button "Next" at bounding box center [894, 652] width 204 height 31
click at [435, 374] on select "Select submodel (All) Centinnial Edition Indy Camaro" at bounding box center [321, 375] width 381 height 33
select select "(ALL)"
click at [131, 359] on select "Select submodel (All) Centinnial Edition Indy Camaro" at bounding box center [321, 375] width 381 height 33
click at [191, 375] on select "Select submodel (All) Centinnial Edition Indy Camaro" at bounding box center [321, 375] width 381 height 33
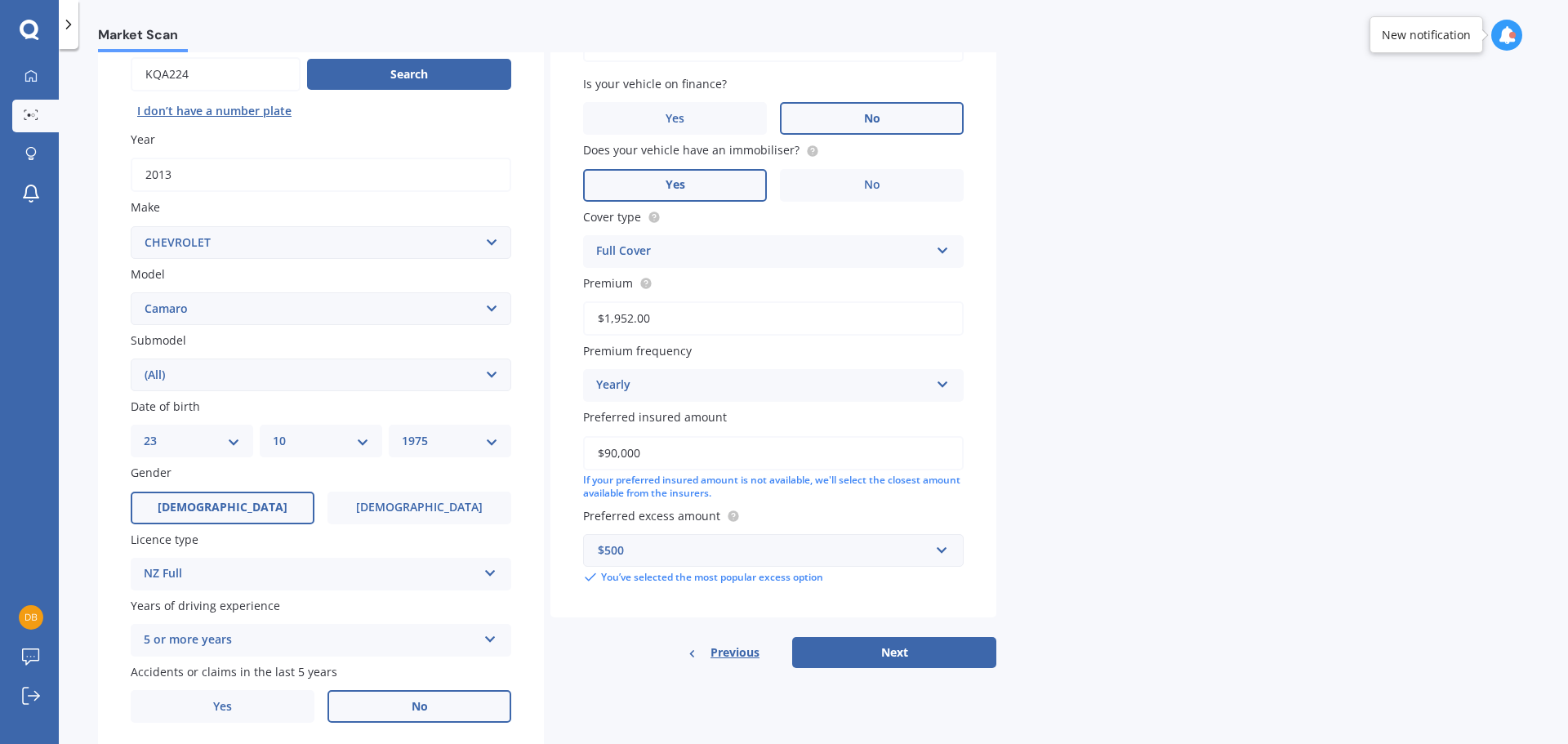
click at [131, 359] on select "Select submodel (All) Centinnial Edition Indy Camaro" at bounding box center [321, 375] width 381 height 33
drag, startPoint x: 920, startPoint y: 649, endPoint x: 1298, endPoint y: 637, distance: 378.2
click at [920, 646] on button "Next" at bounding box center [894, 652] width 204 height 31
select select "23"
select select "10"
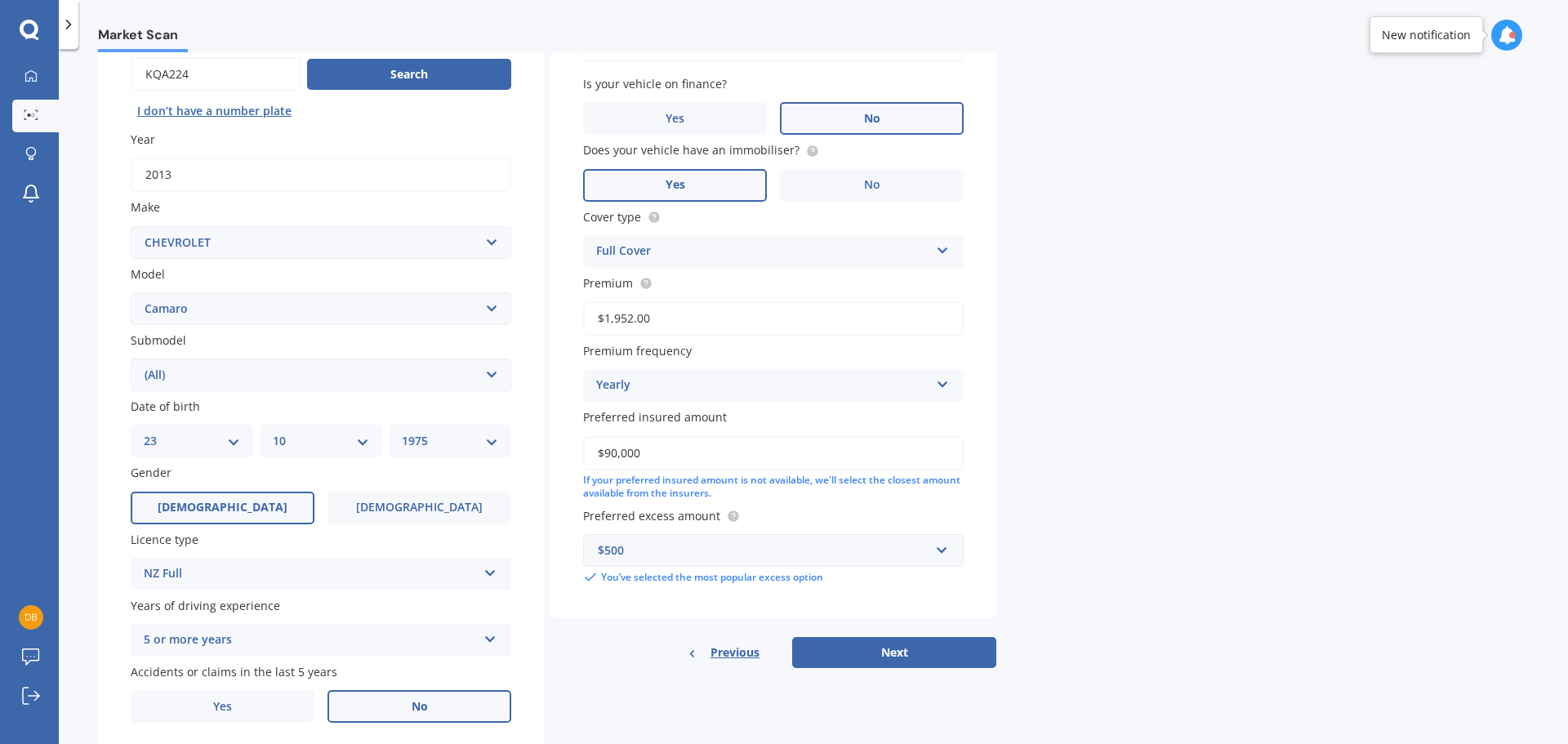
select select "1975"
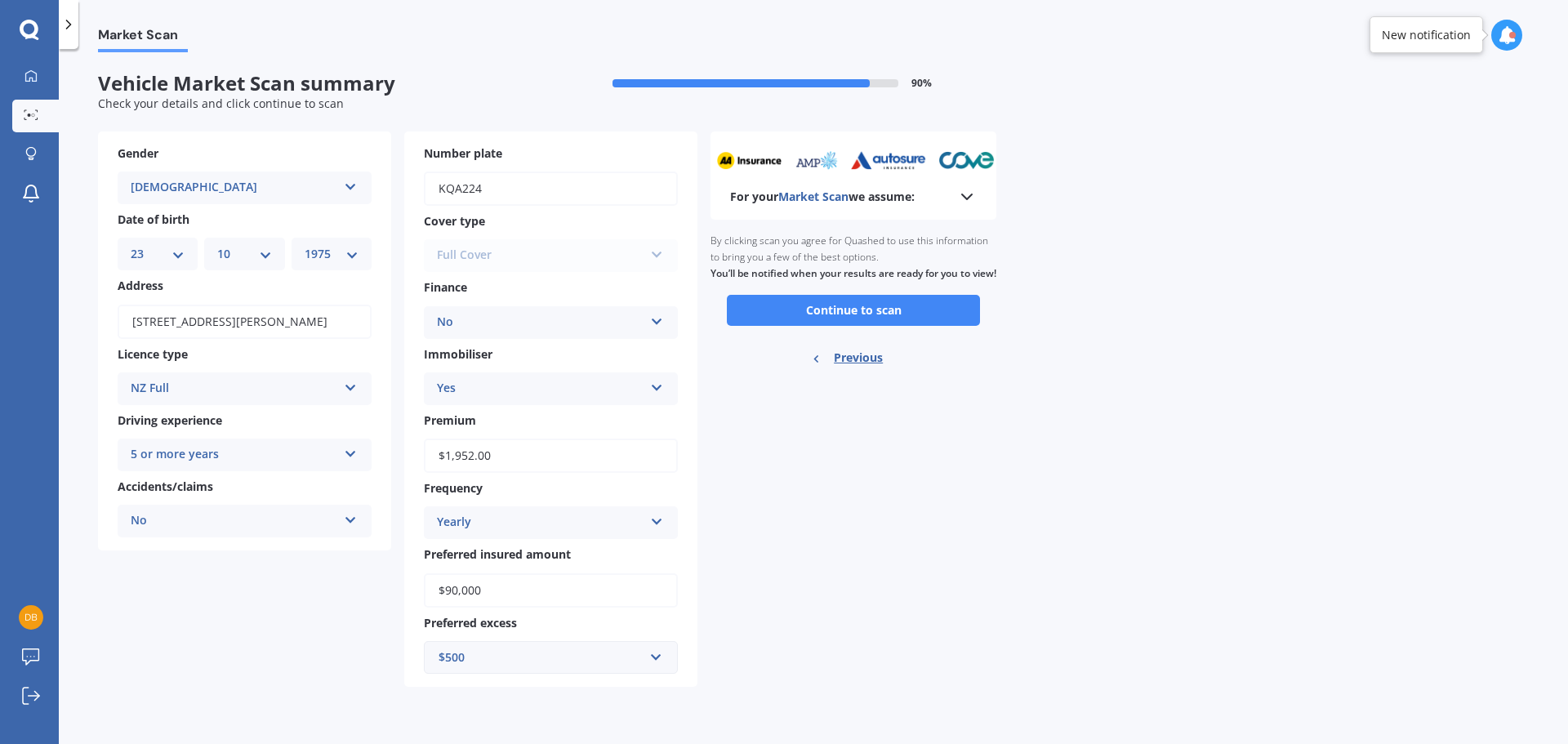
scroll to position [0, 0]
click at [886, 321] on button "Continue to scan" at bounding box center [854, 310] width 253 height 31
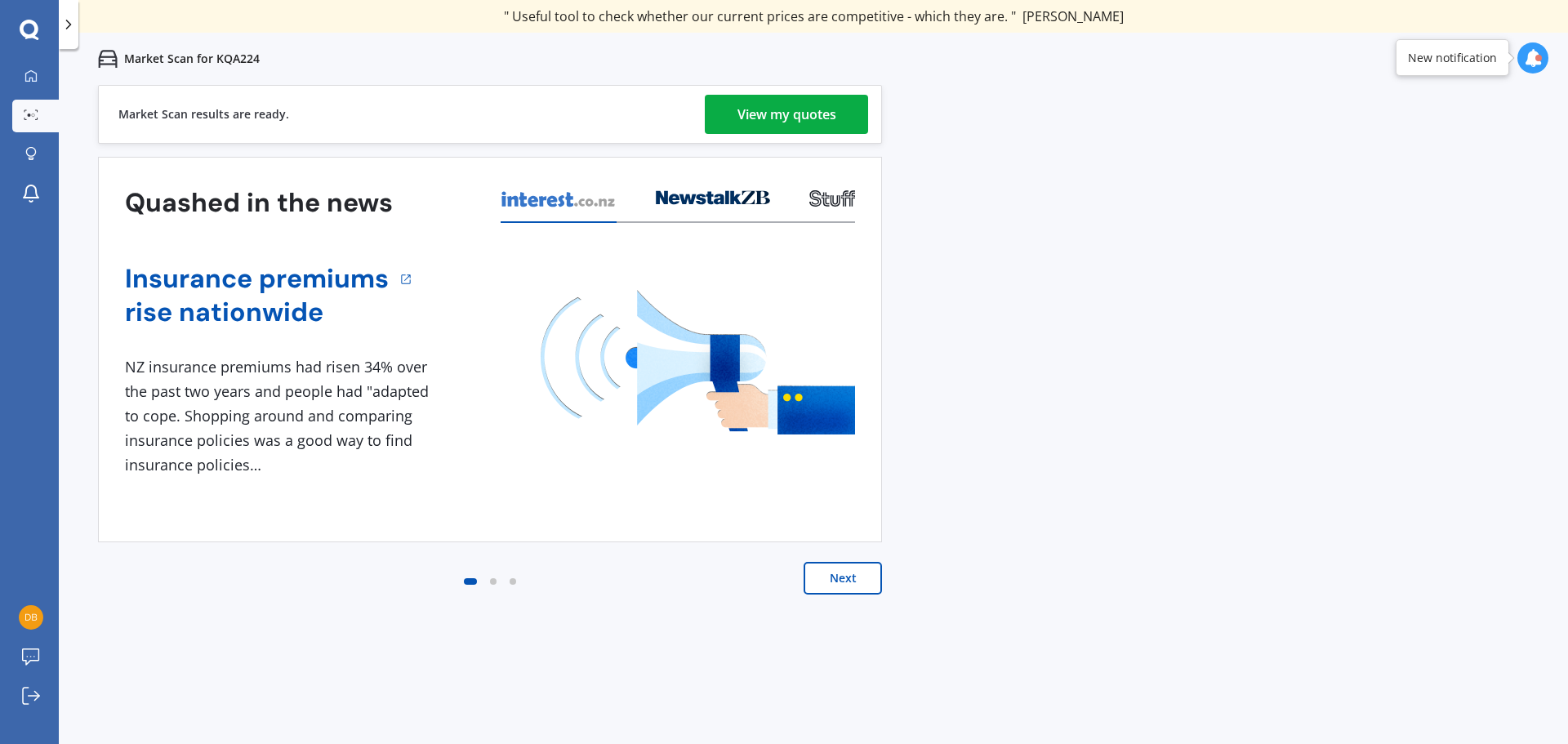
click at [787, 119] on div "View my quotes" at bounding box center [786, 114] width 99 height 39
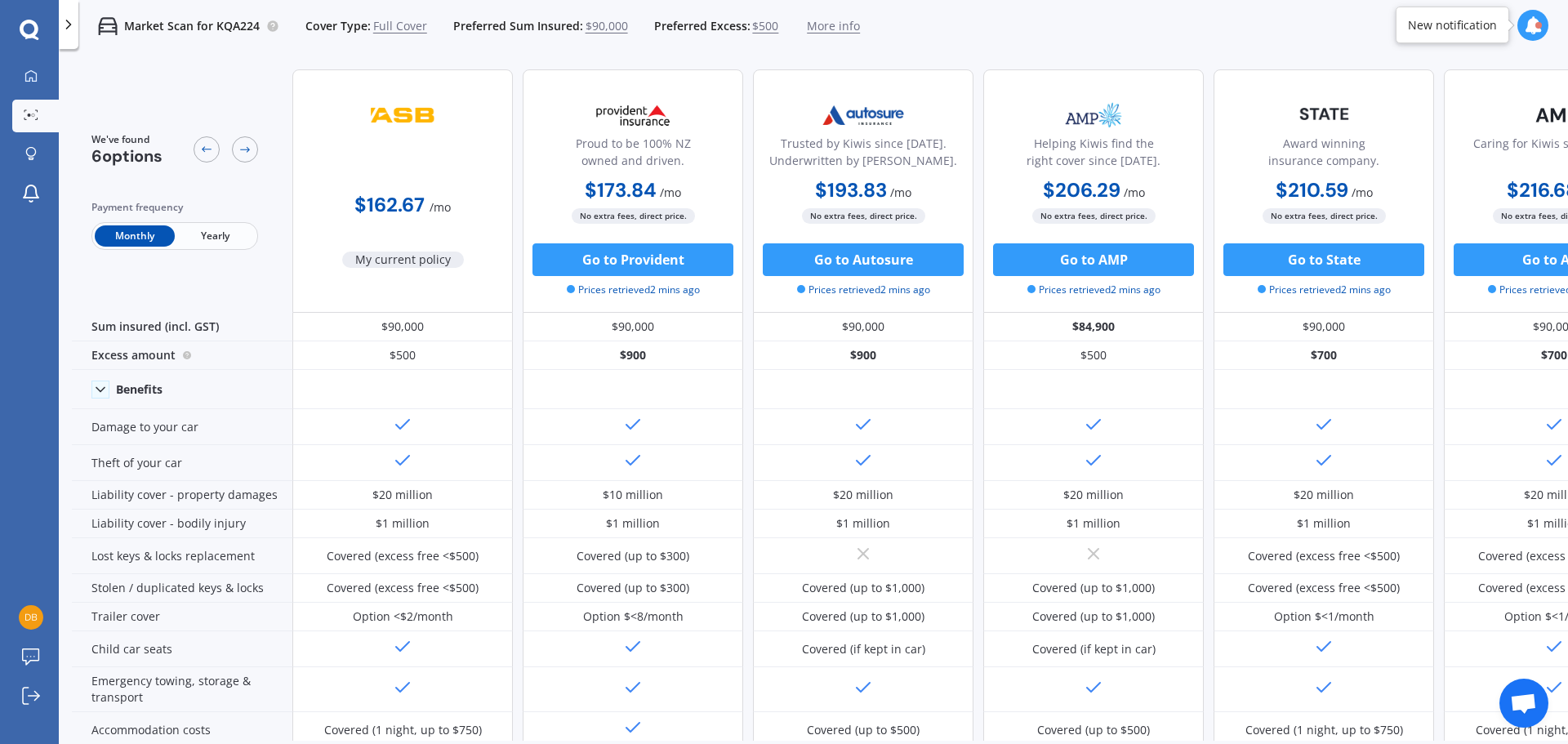
click at [214, 236] on span "Yearly" at bounding box center [214, 236] width 80 height 21
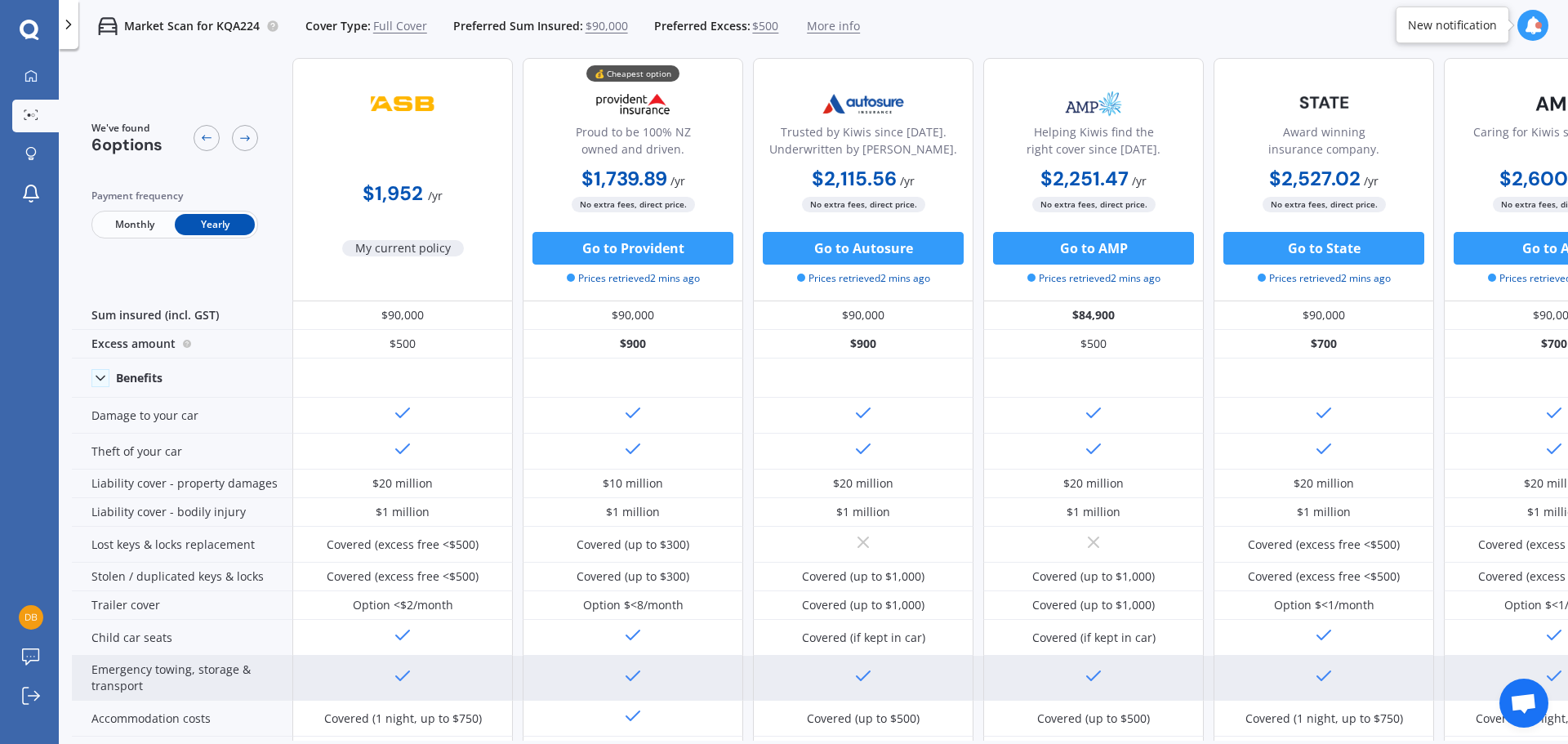
scroll to position [9, 0]
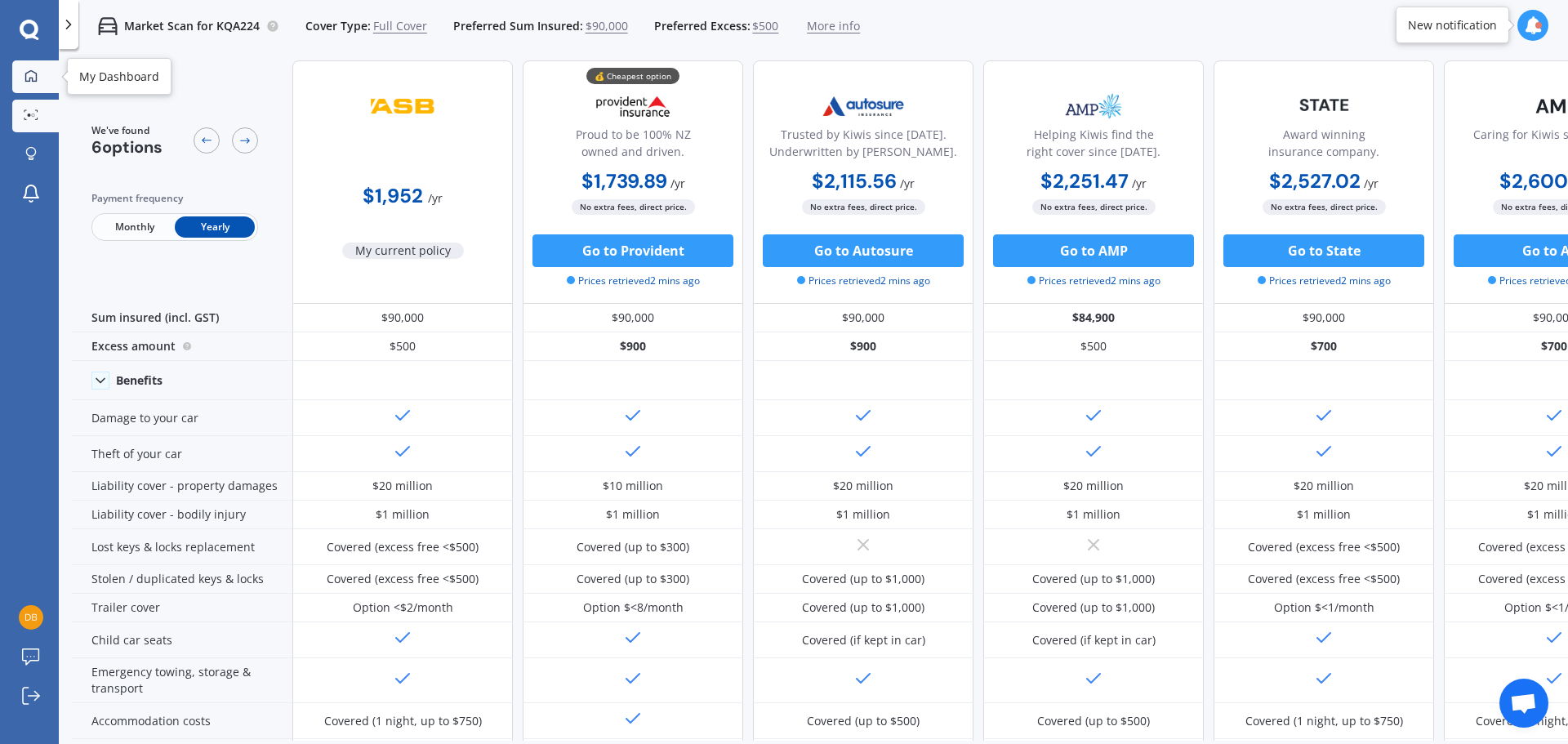
click at [35, 82] on icon at bounding box center [30, 75] width 13 height 13
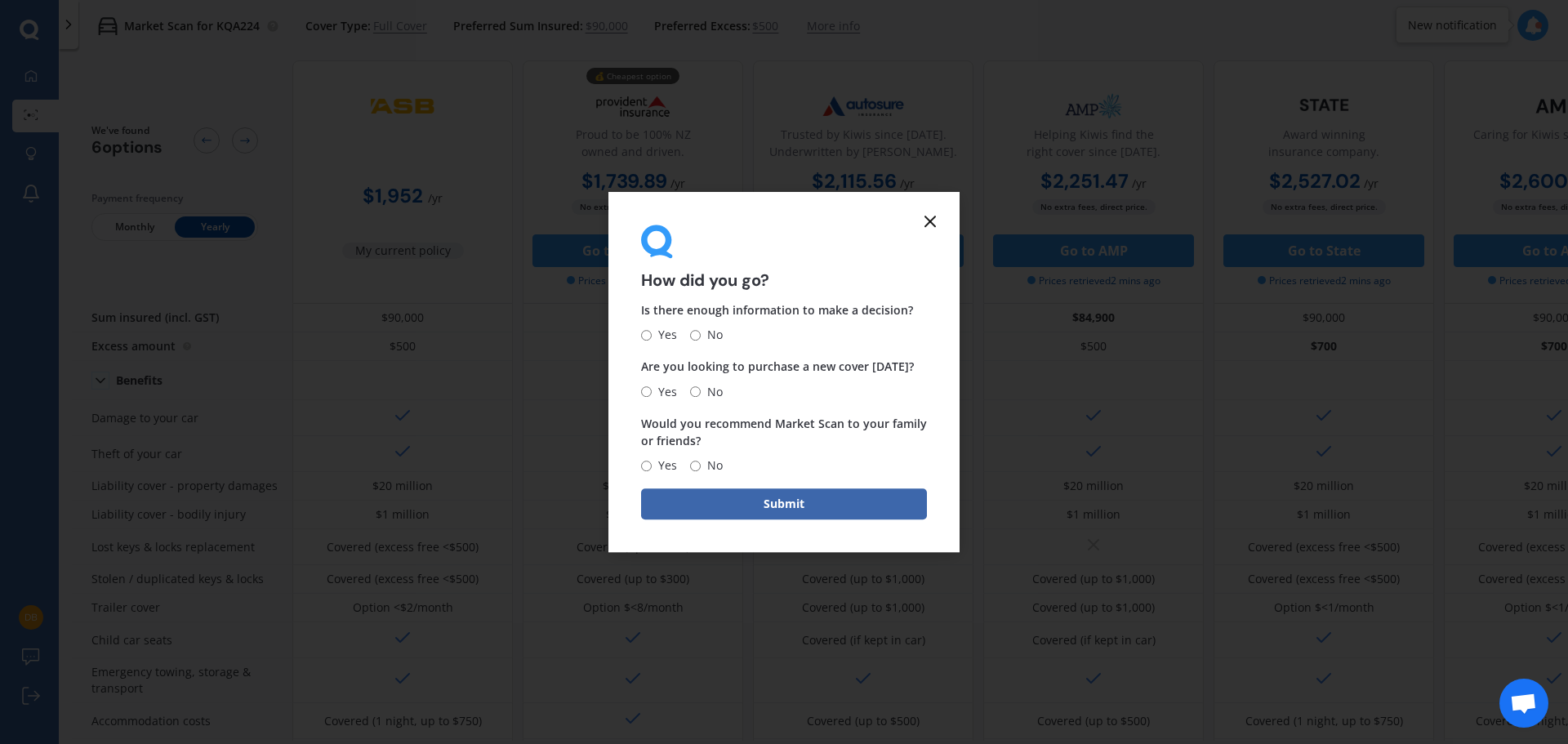
click at [931, 221] on line at bounding box center [930, 221] width 10 height 10
